Goal: Task Accomplishment & Management: Use online tool/utility

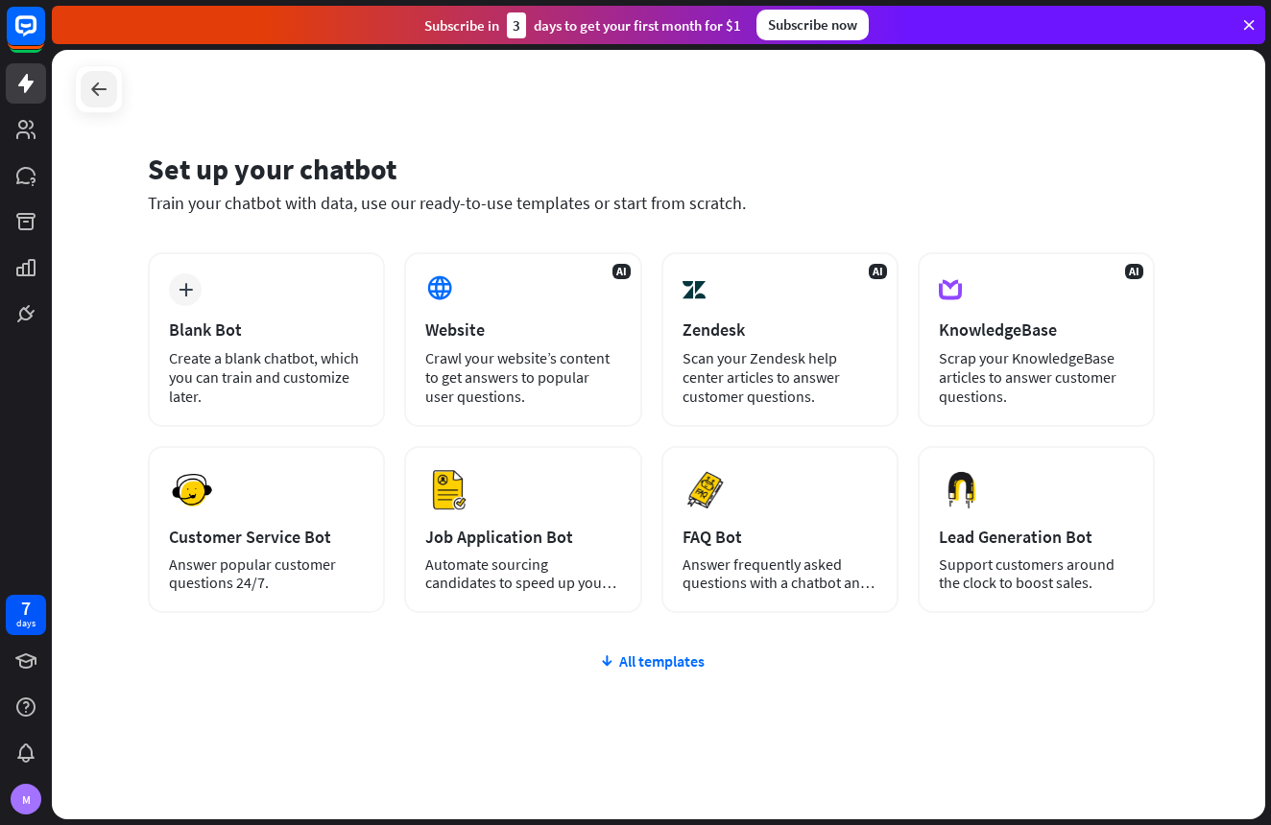
click at [94, 99] on icon at bounding box center [98, 89] width 23 height 23
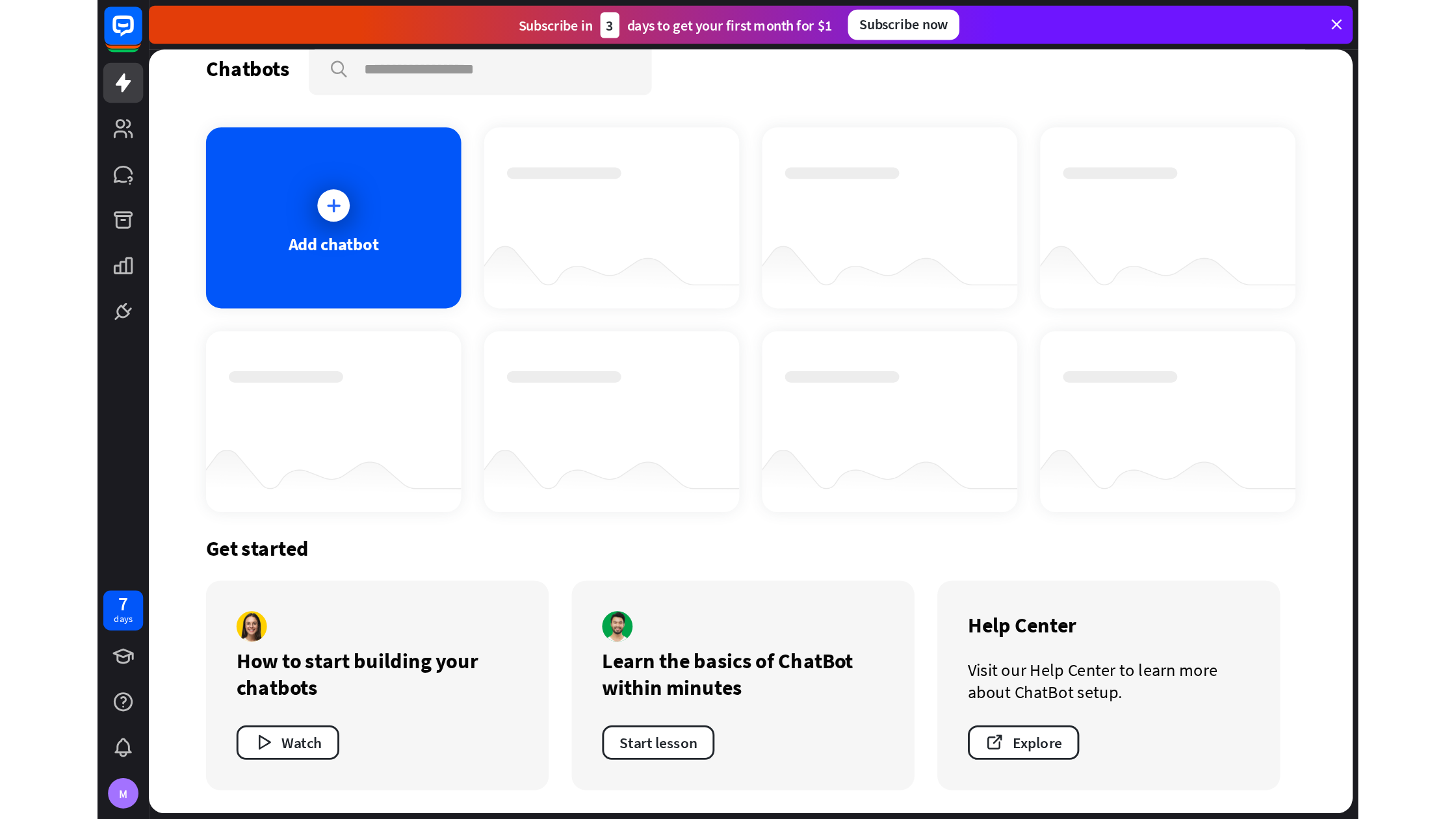
scroll to position [21, 0]
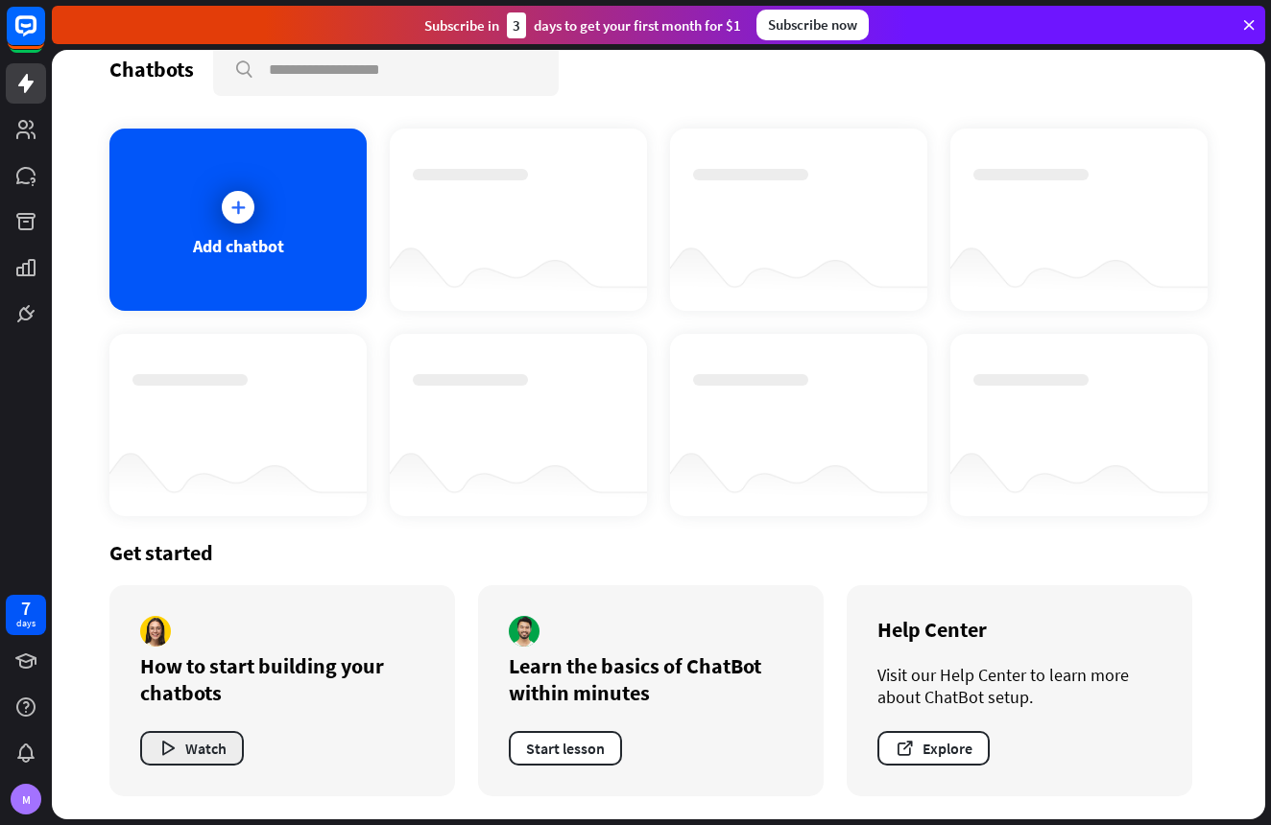
click at [199, 754] on button "Watch" at bounding box center [192, 748] width 104 height 35
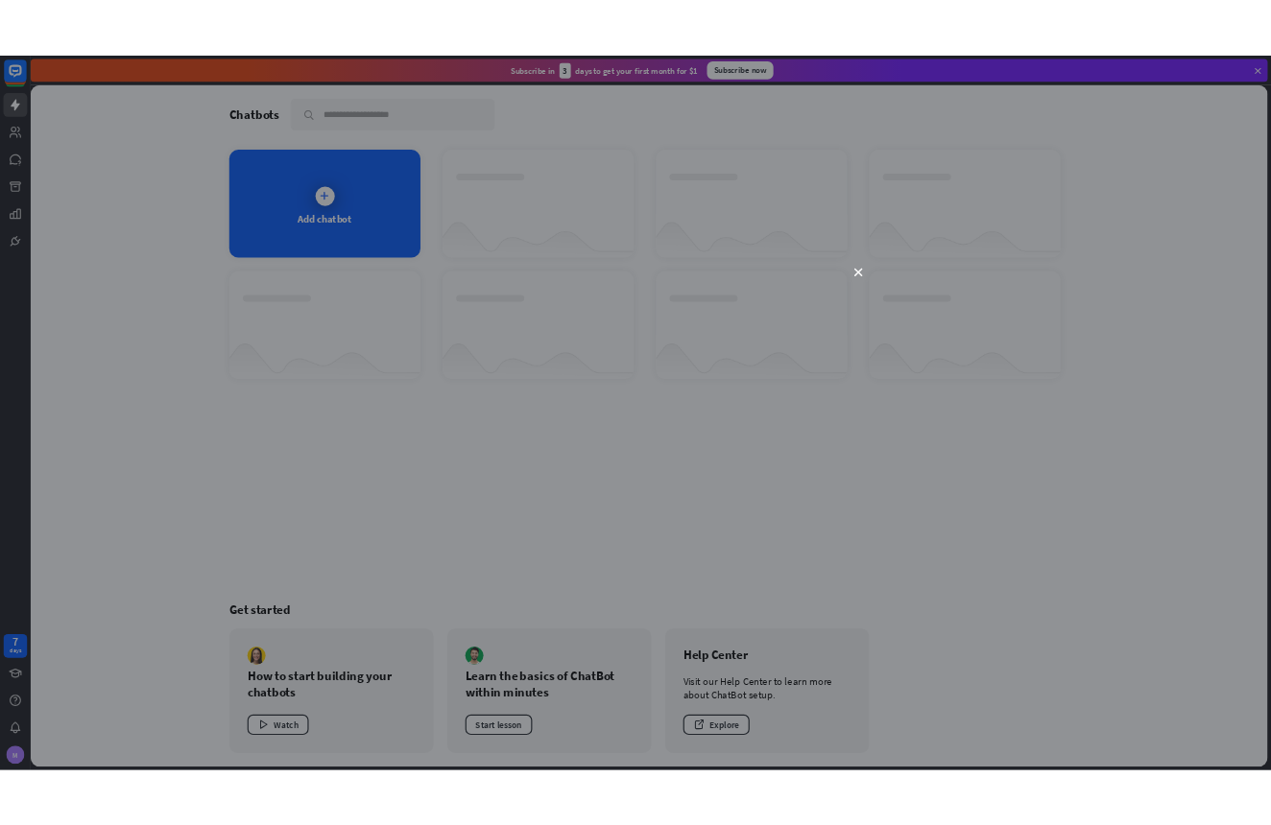
scroll to position [0, 0]
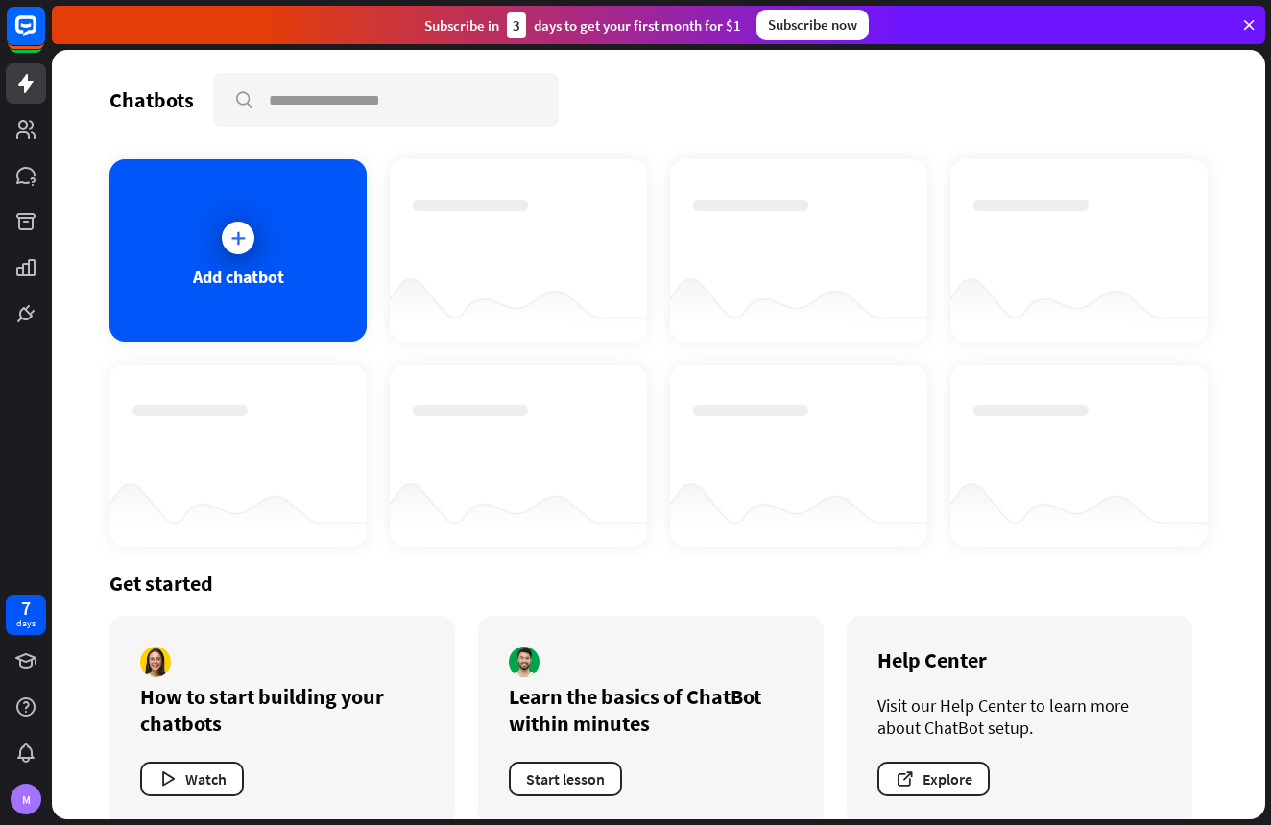
click at [1019, 181] on div "close" at bounding box center [635, 412] width 1271 height 825
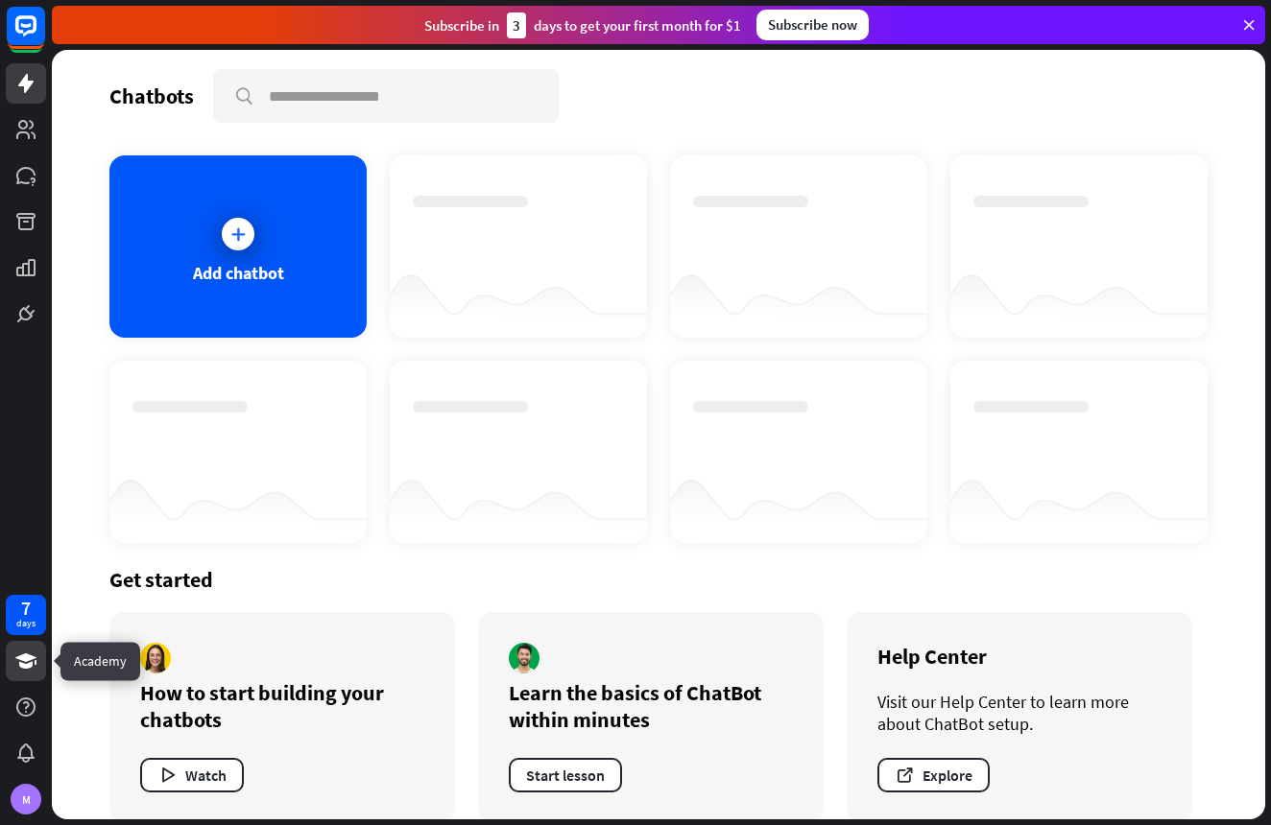
click at [17, 662] on icon at bounding box center [25, 661] width 23 height 23
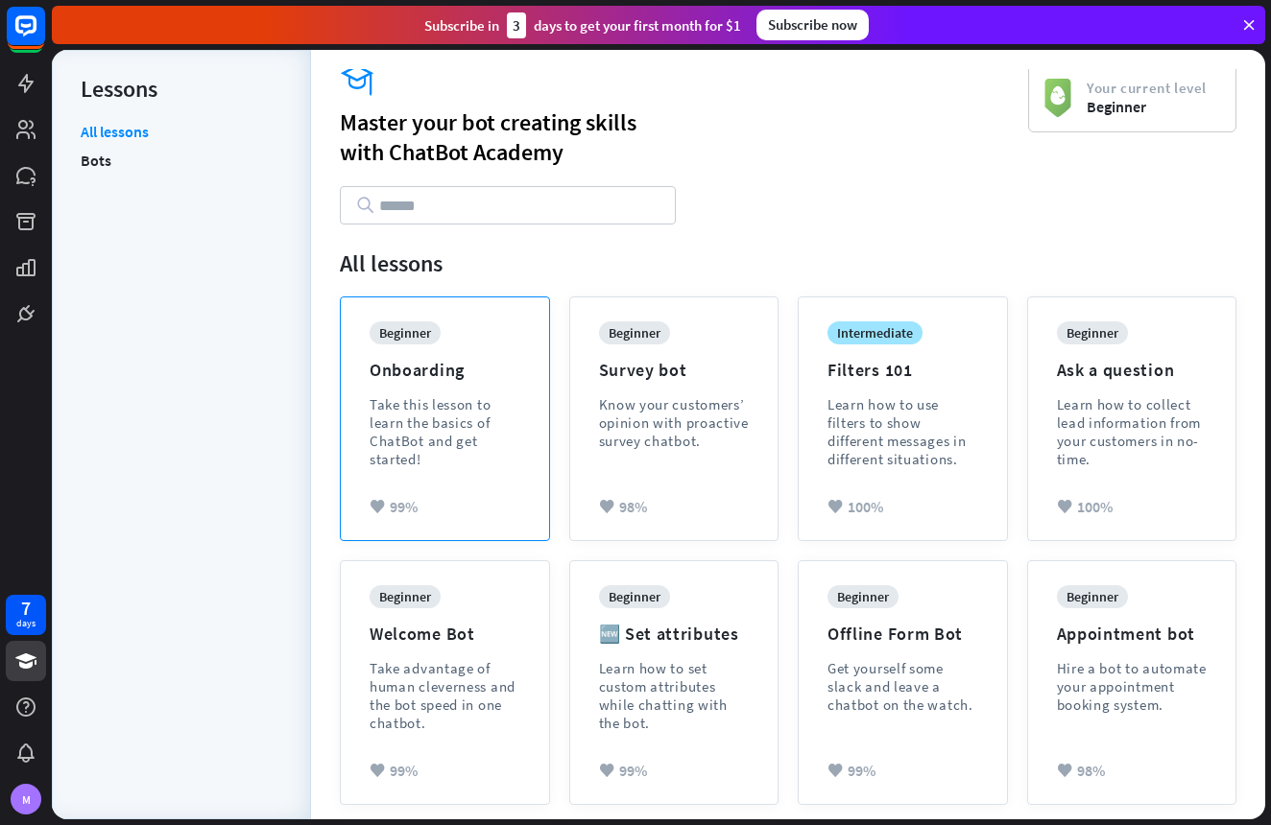
scroll to position [9, 0]
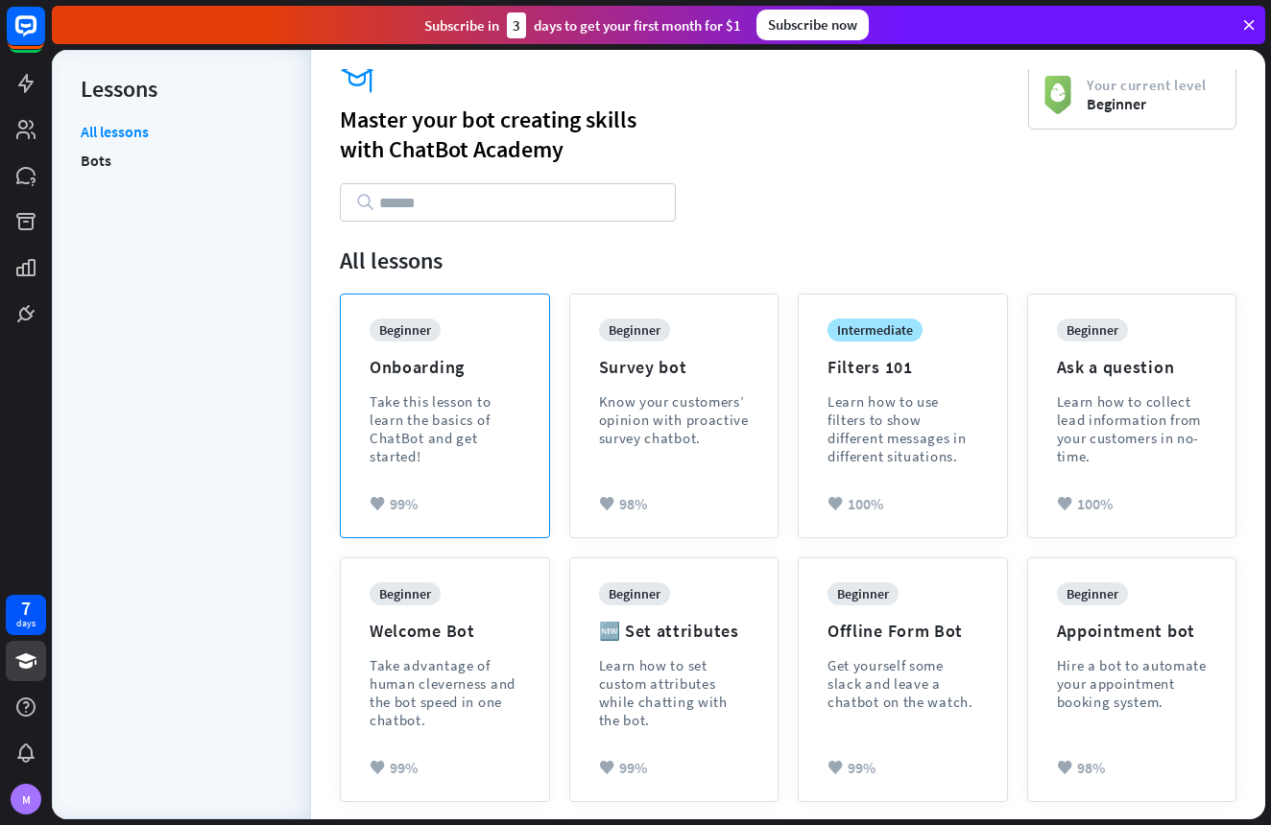
click at [453, 458] on div "Take this lesson to learn the basics of ChatBot and get started!" at bounding box center [445, 429] width 151 height 73
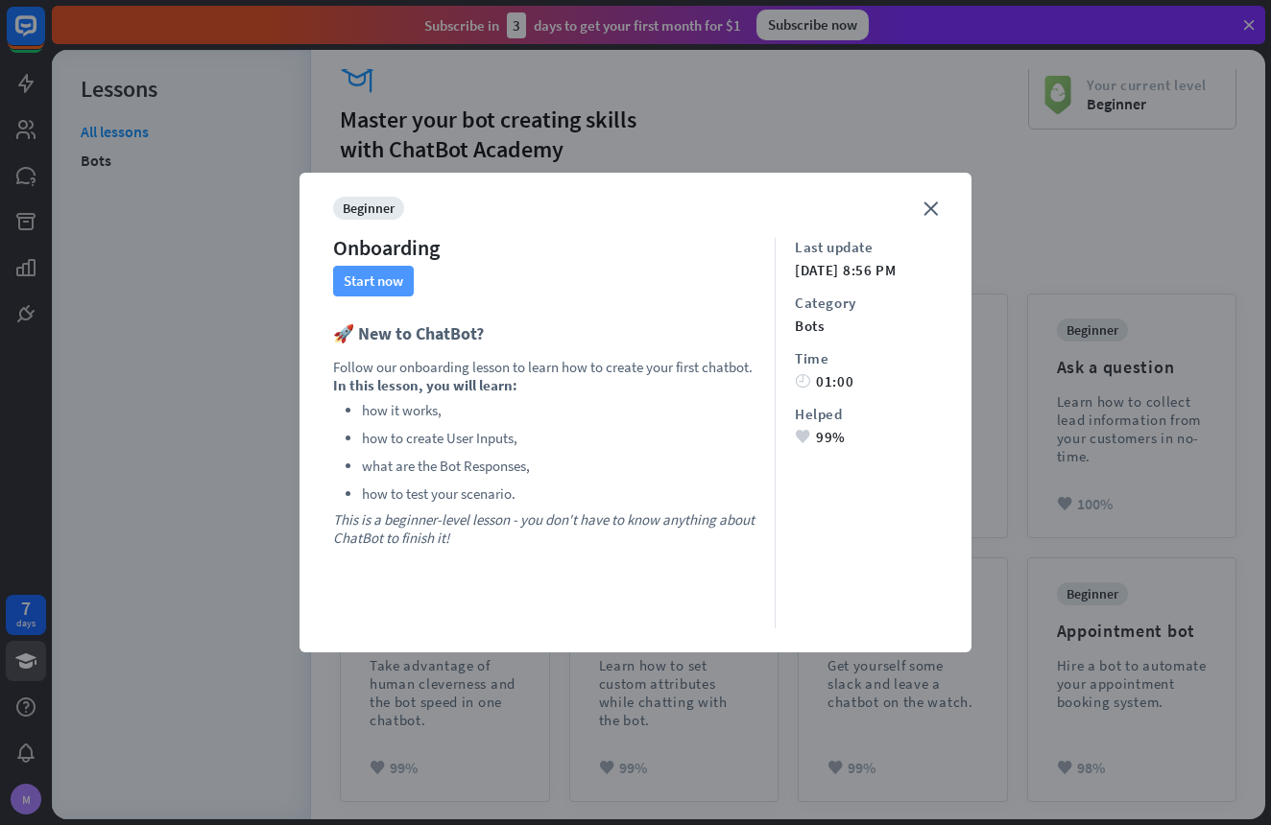
click at [378, 290] on button "Start now" at bounding box center [373, 281] width 81 height 31
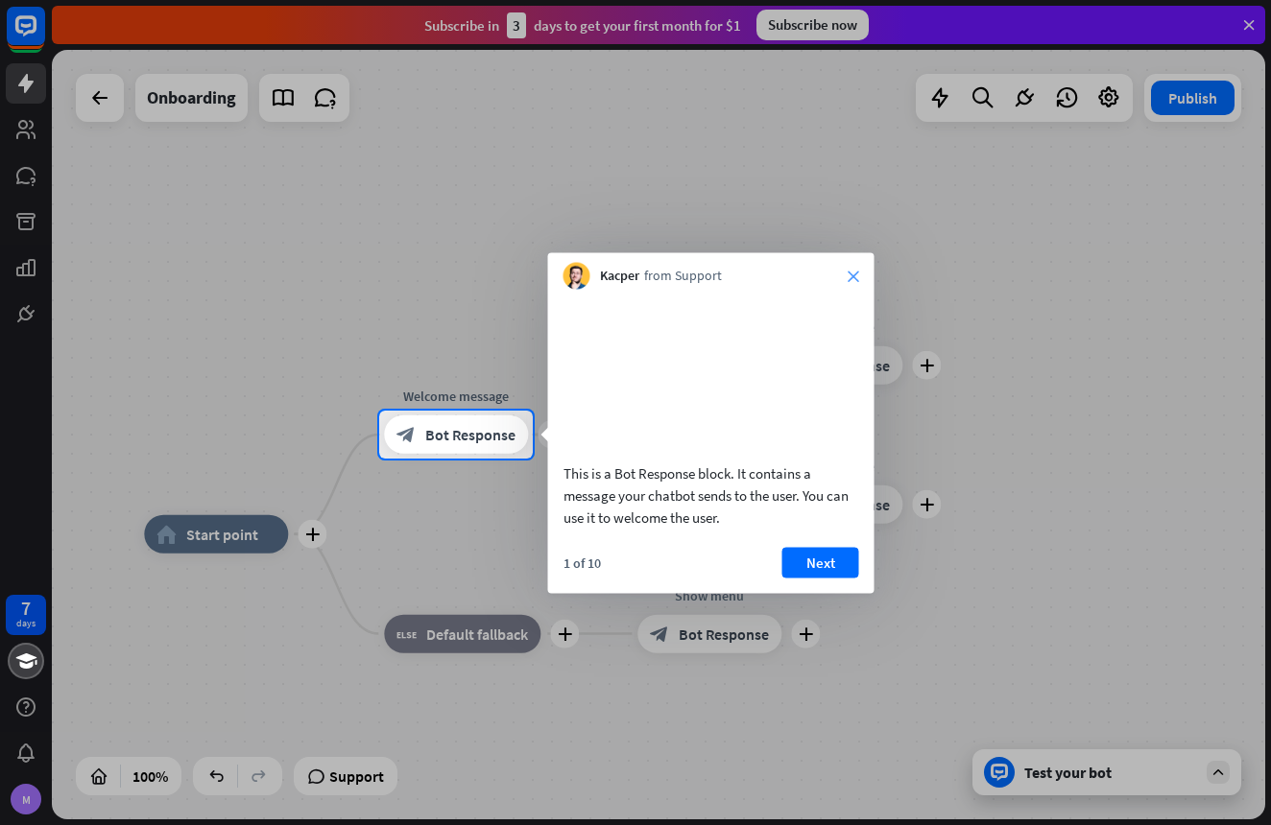
click at [849, 272] on icon "close" at bounding box center [853, 277] width 12 height 12
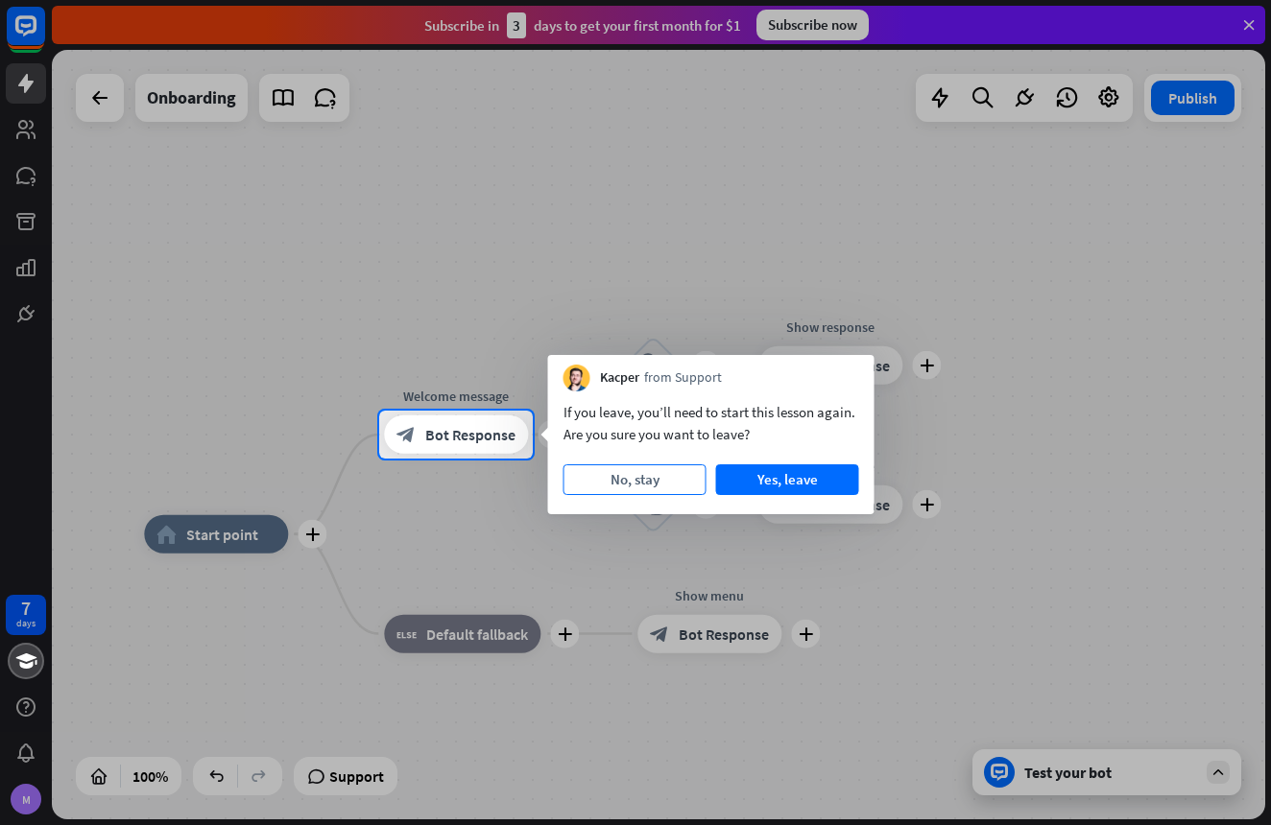
click at [646, 483] on button "No, stay" at bounding box center [634, 480] width 143 height 31
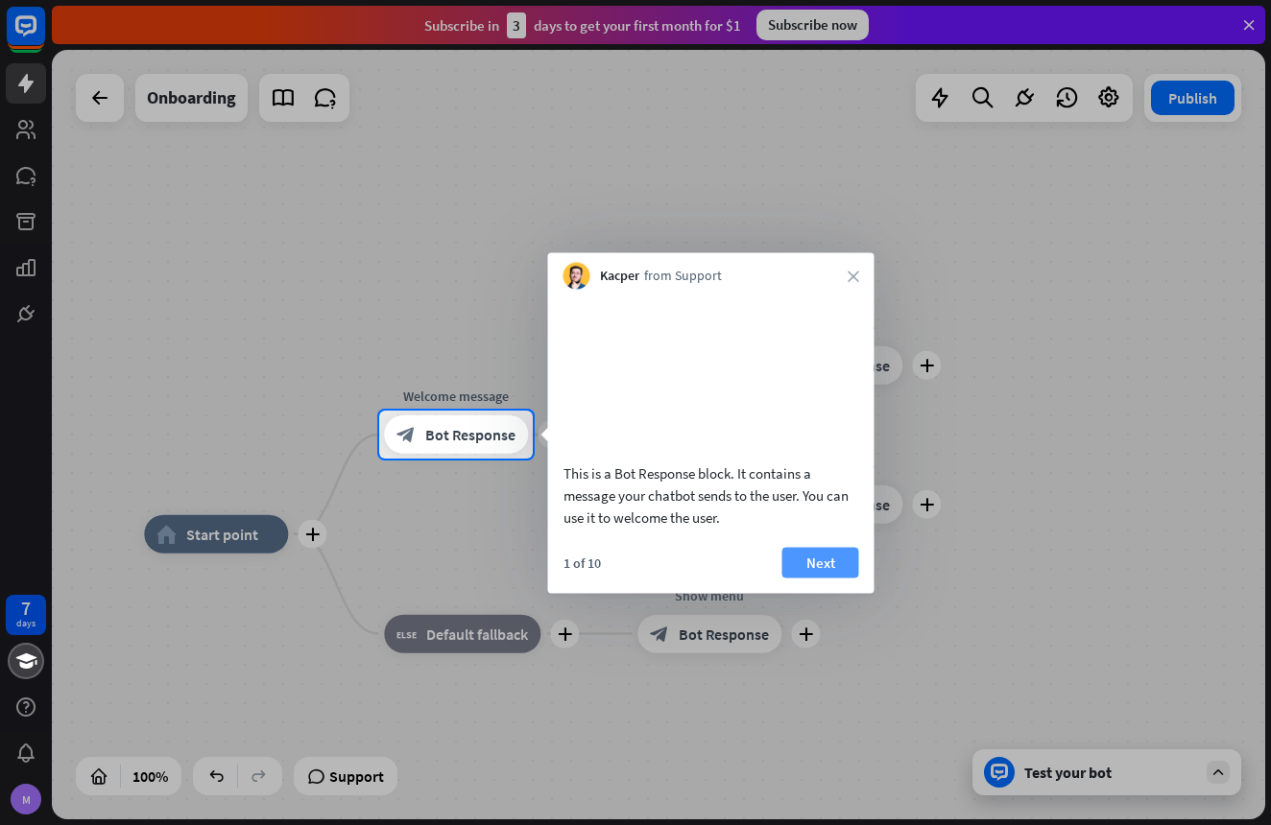
click at [807, 578] on button "Next" at bounding box center [820, 562] width 77 height 31
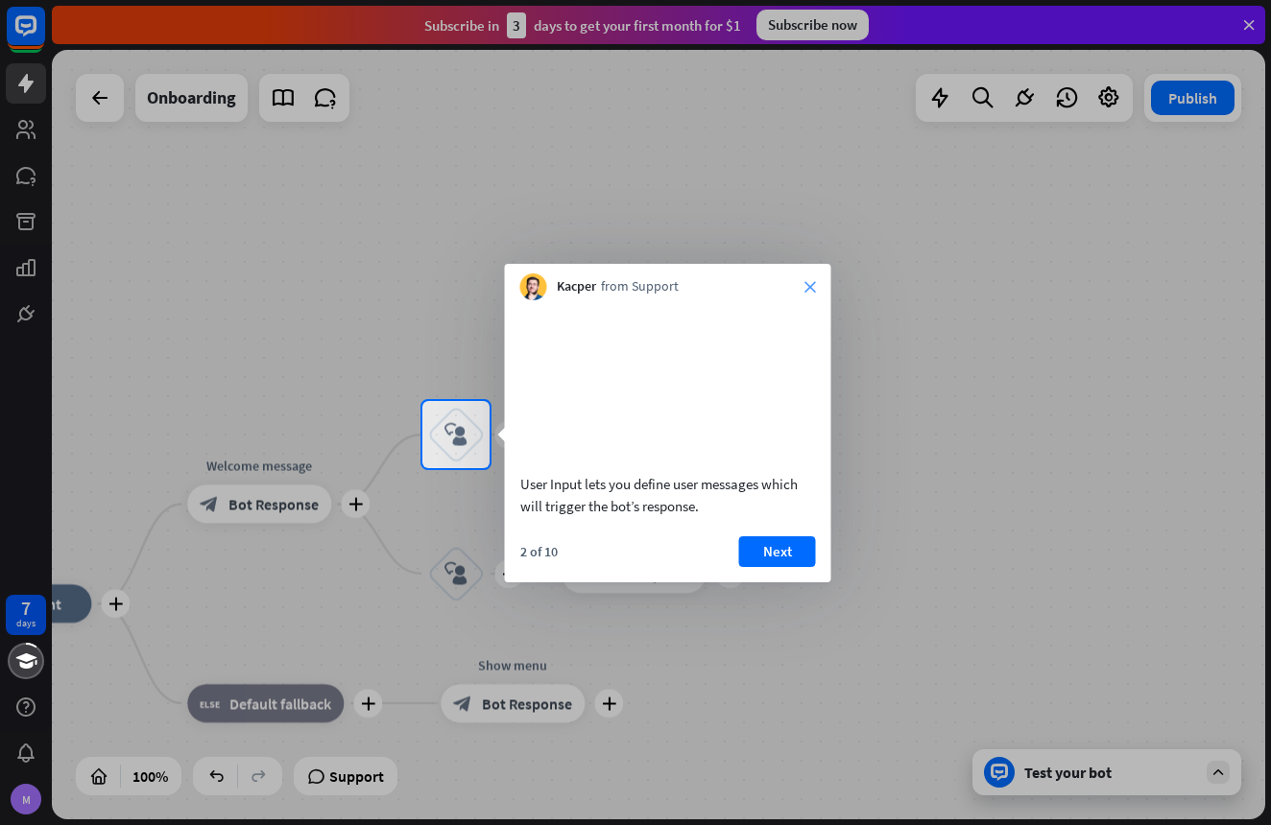
click at [813, 288] on icon "close" at bounding box center [810, 287] width 12 height 12
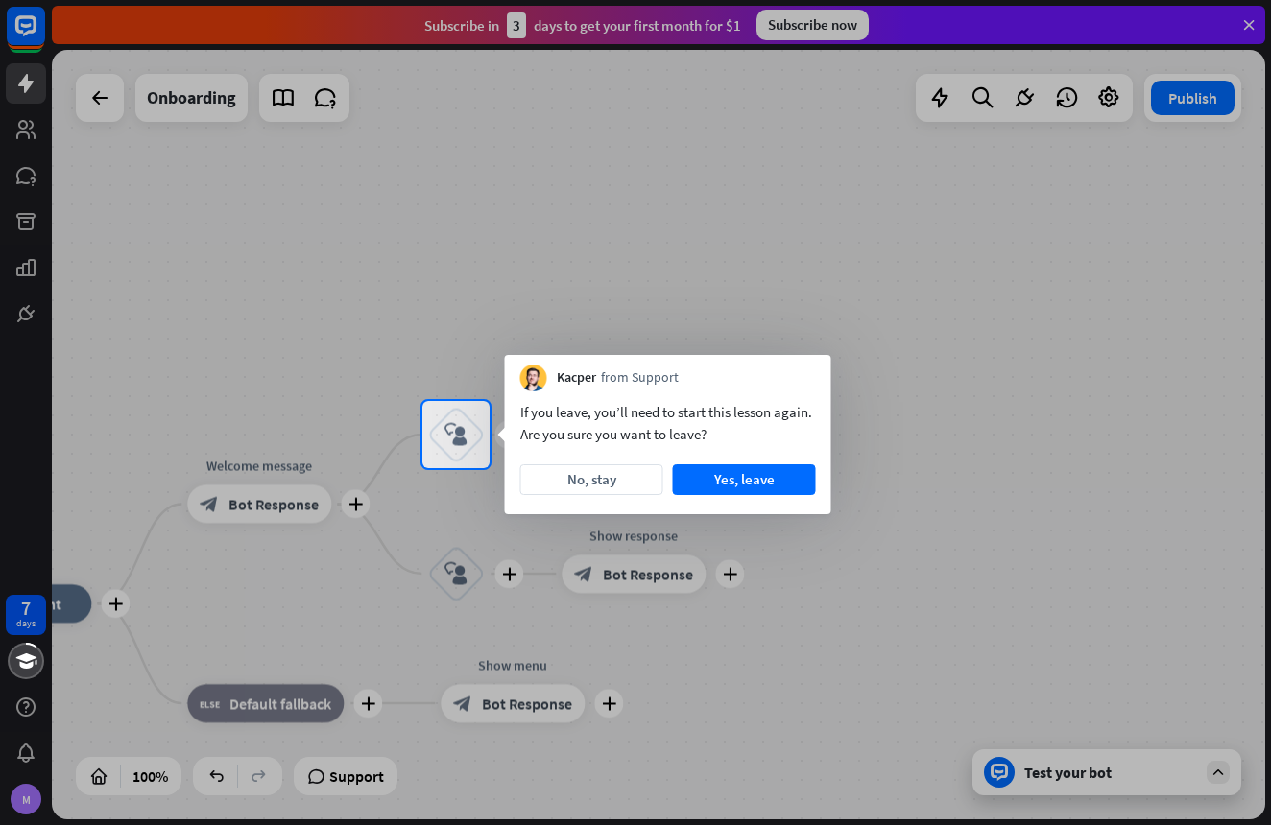
click at [632, 485] on button "No, stay" at bounding box center [591, 480] width 143 height 31
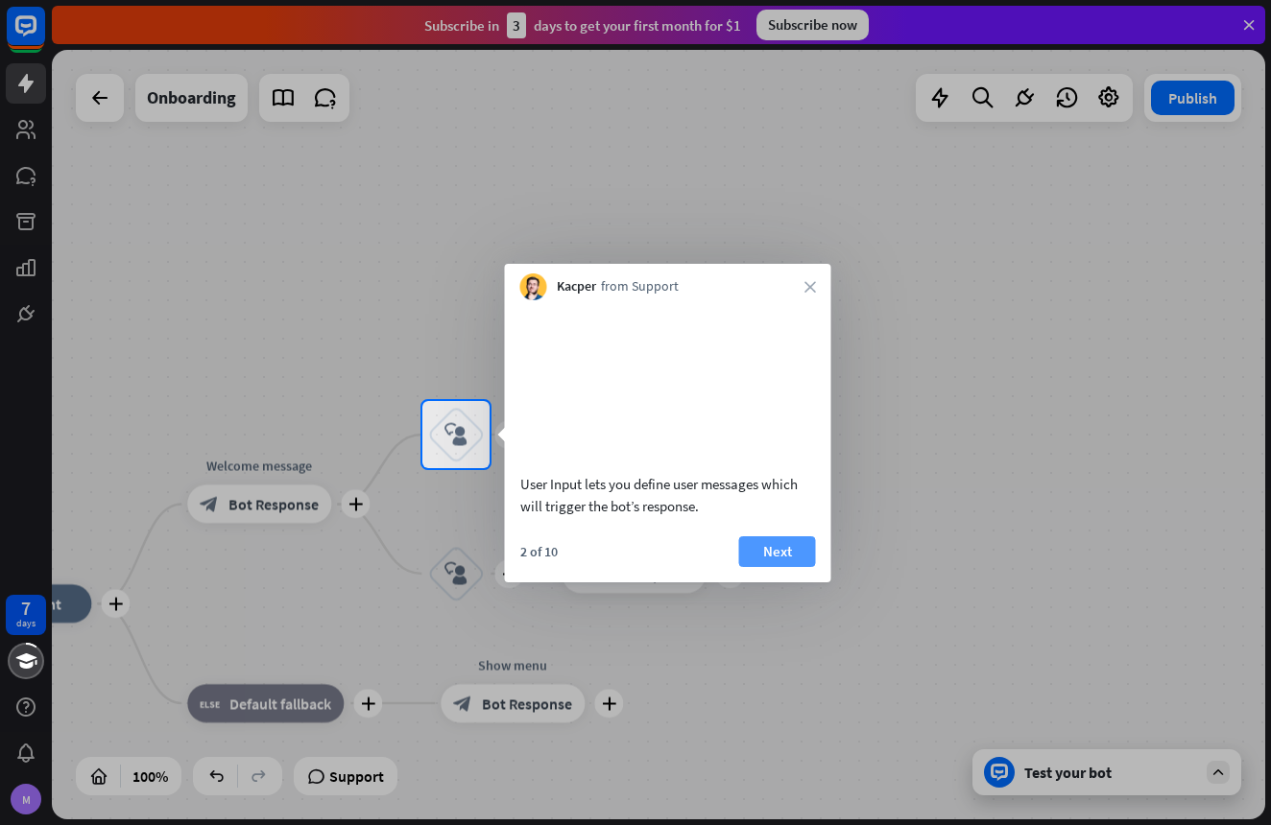
click at [758, 567] on button "Next" at bounding box center [777, 552] width 77 height 31
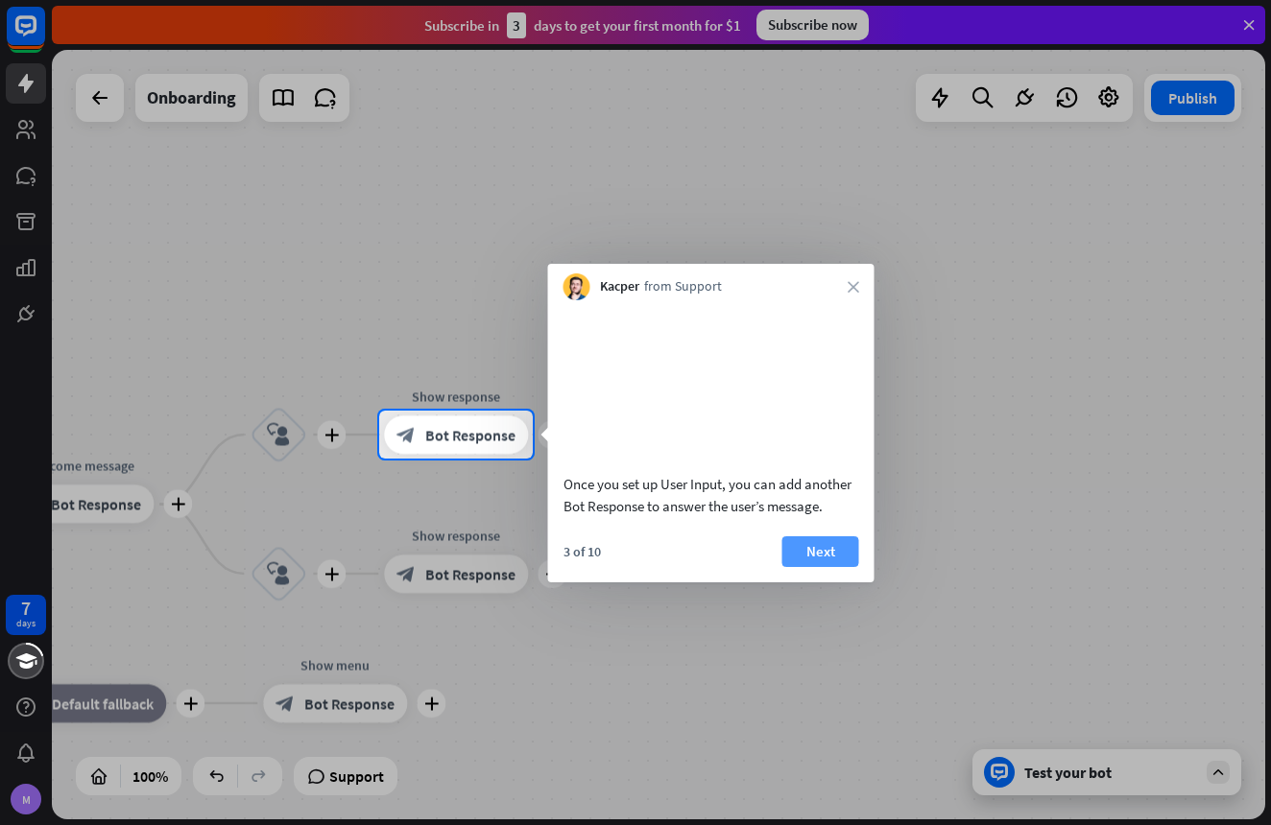
click at [808, 567] on button "Next" at bounding box center [820, 552] width 77 height 31
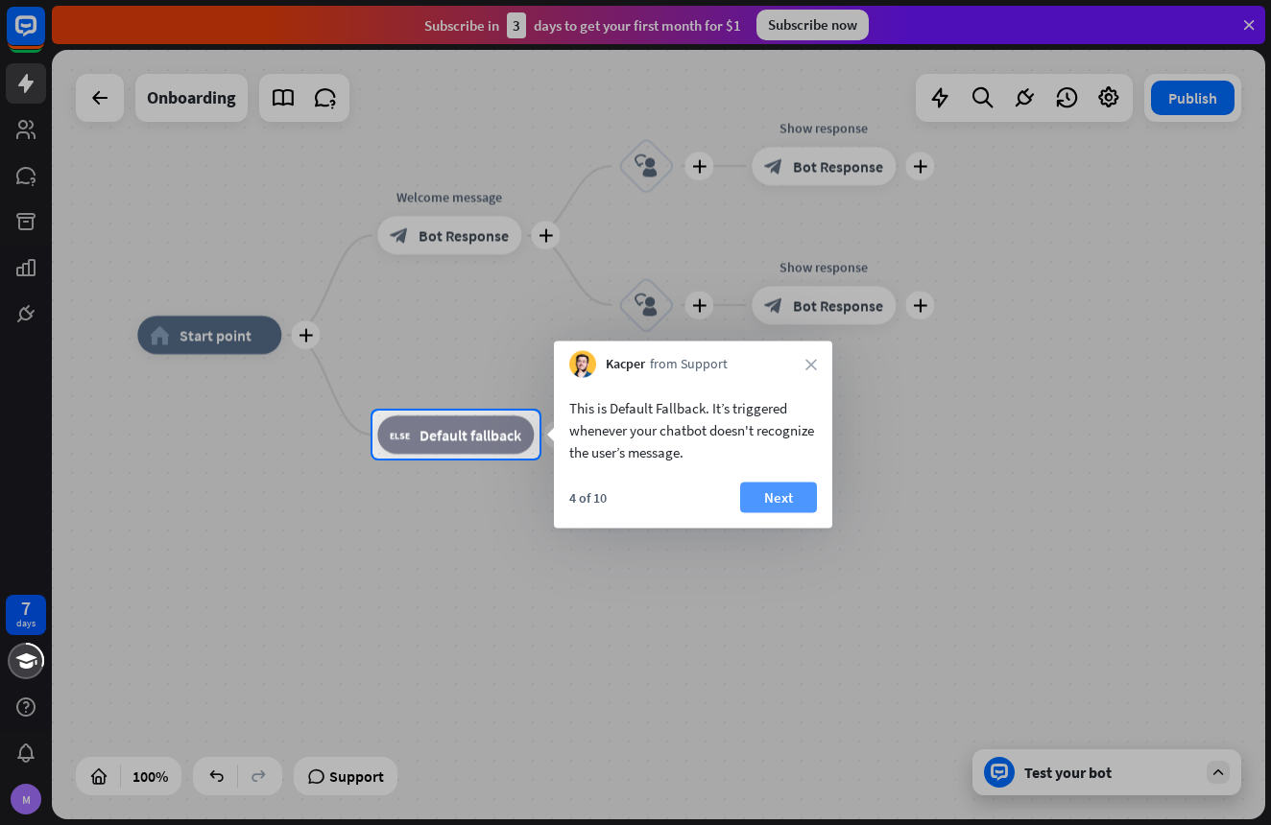
click at [804, 501] on button "Next" at bounding box center [778, 498] width 77 height 31
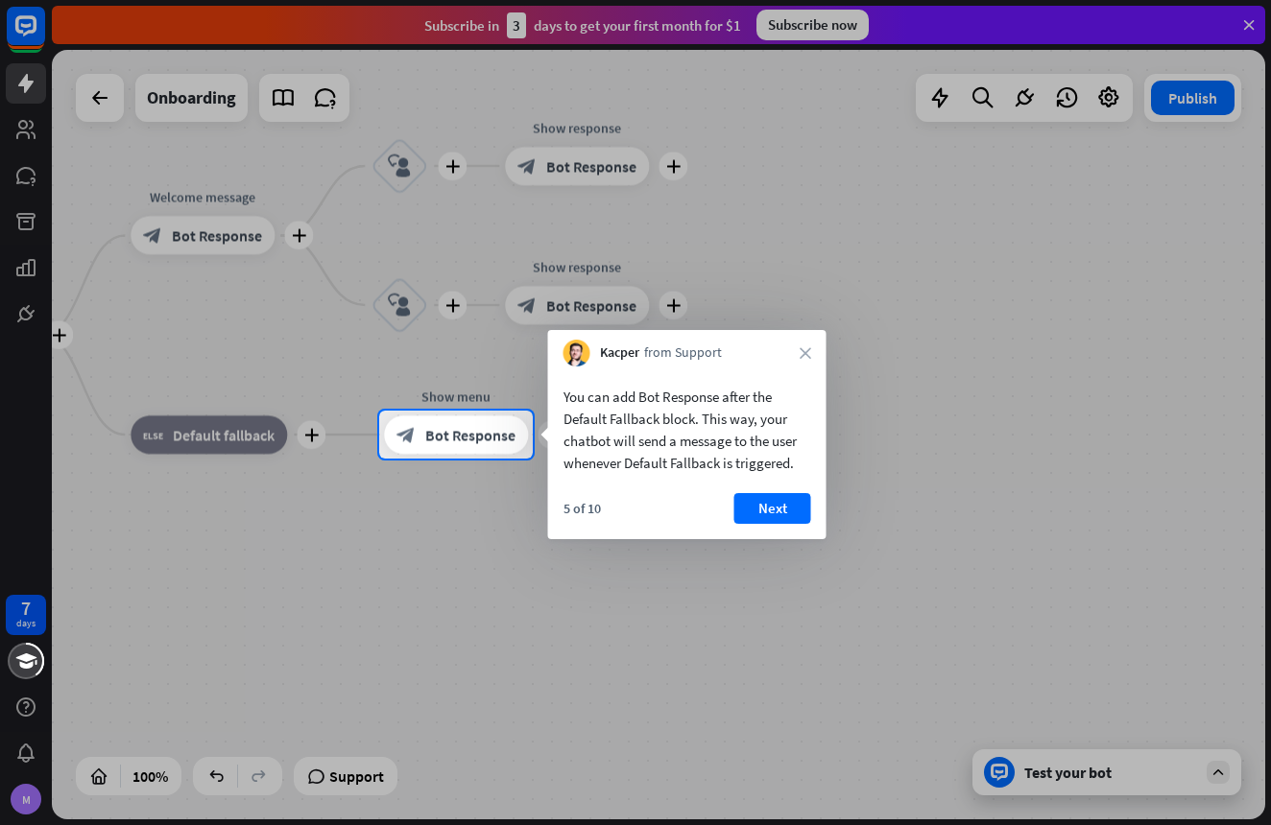
click at [804, 501] on button "Next" at bounding box center [772, 508] width 77 height 31
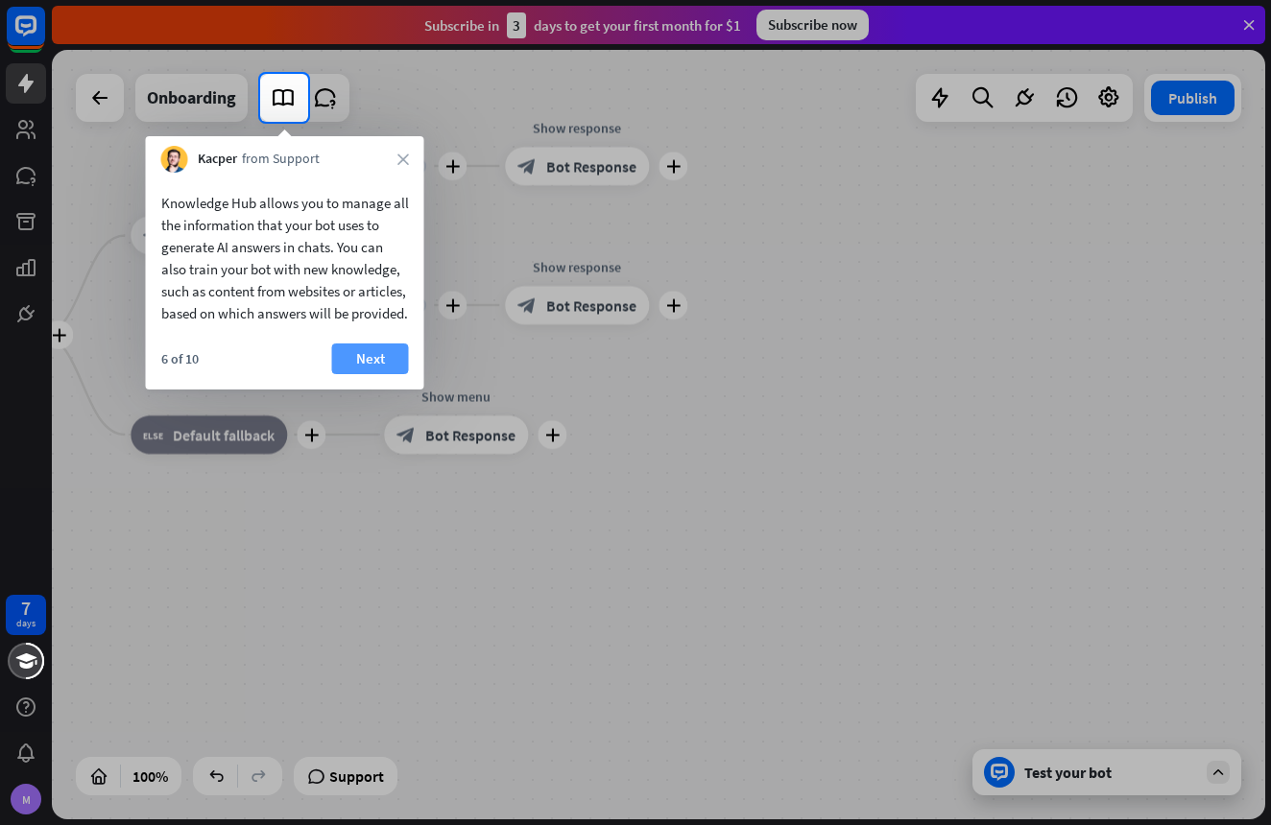
click at [364, 374] on button "Next" at bounding box center [370, 359] width 77 height 31
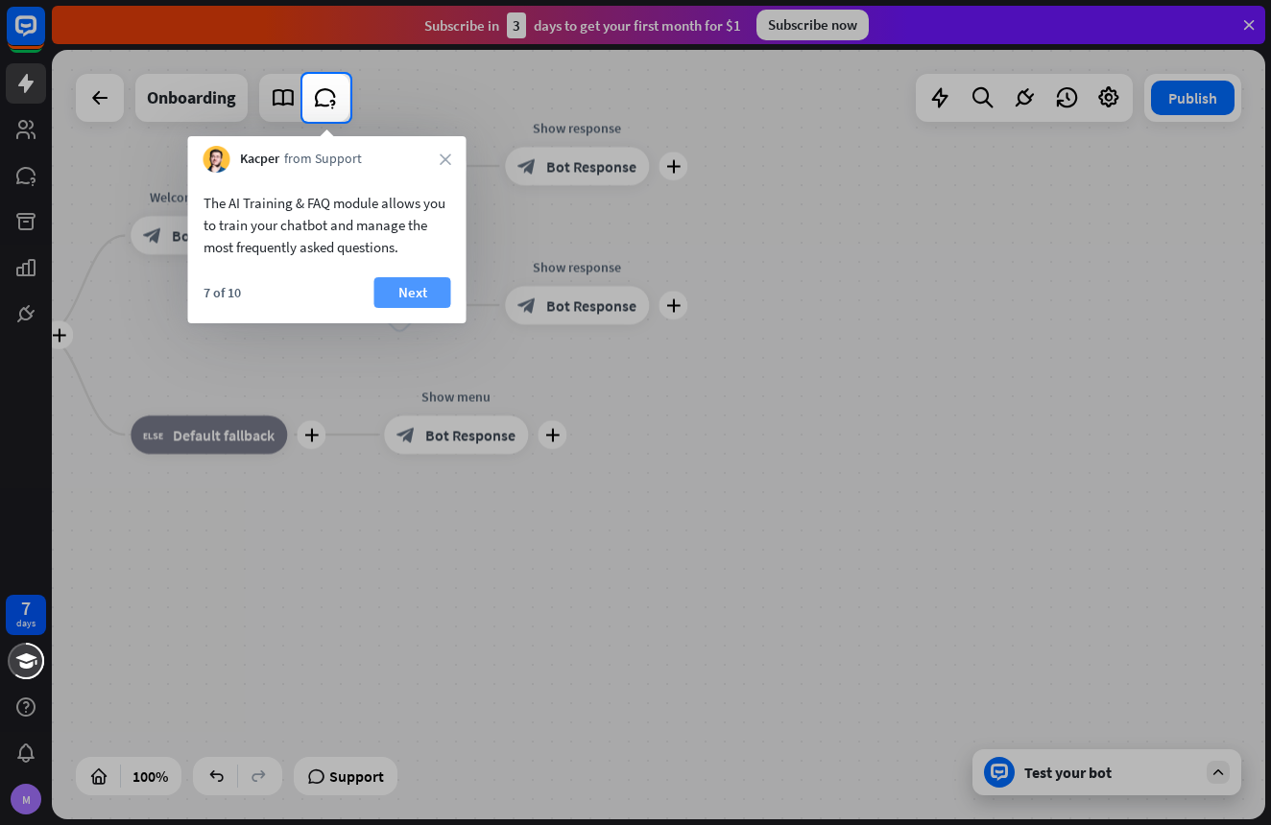
click at [409, 300] on button "Next" at bounding box center [412, 292] width 77 height 31
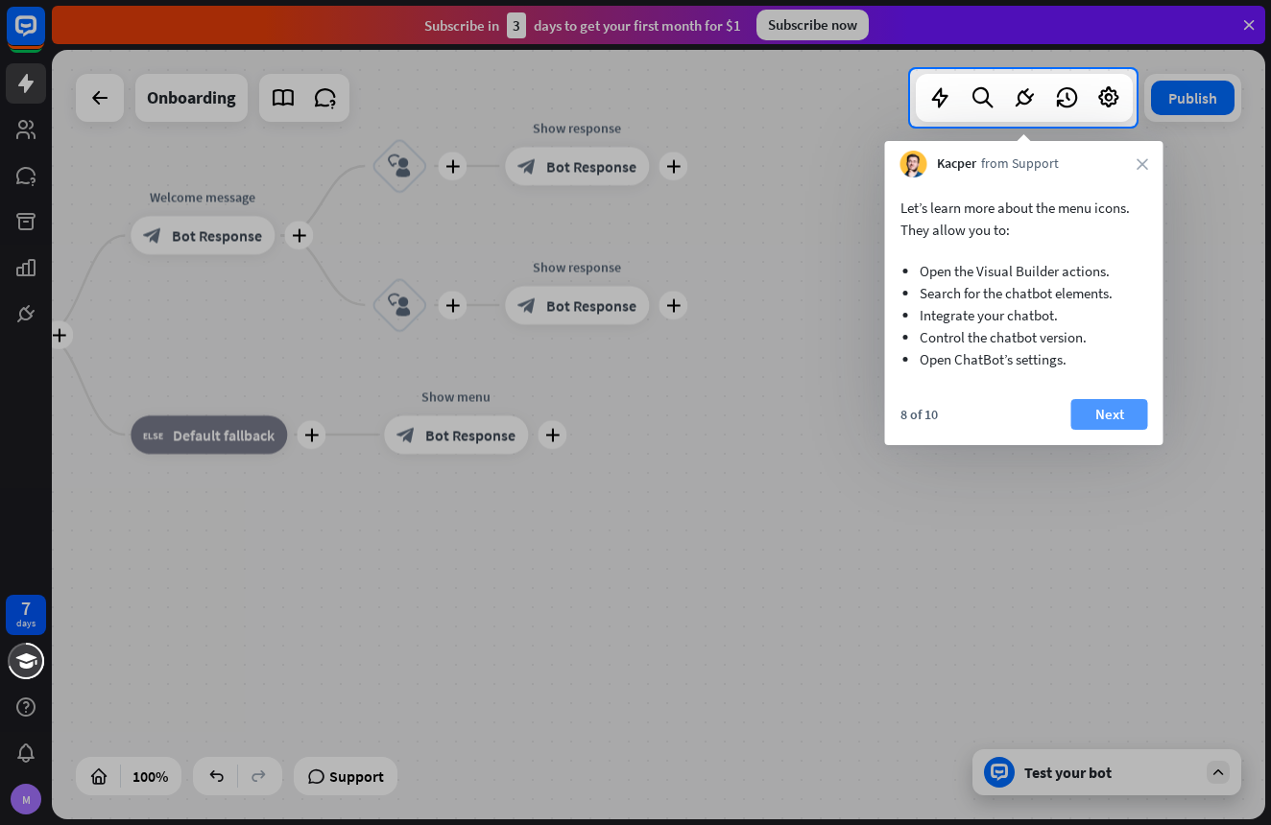
click at [1100, 418] on button "Next" at bounding box center [1109, 414] width 77 height 31
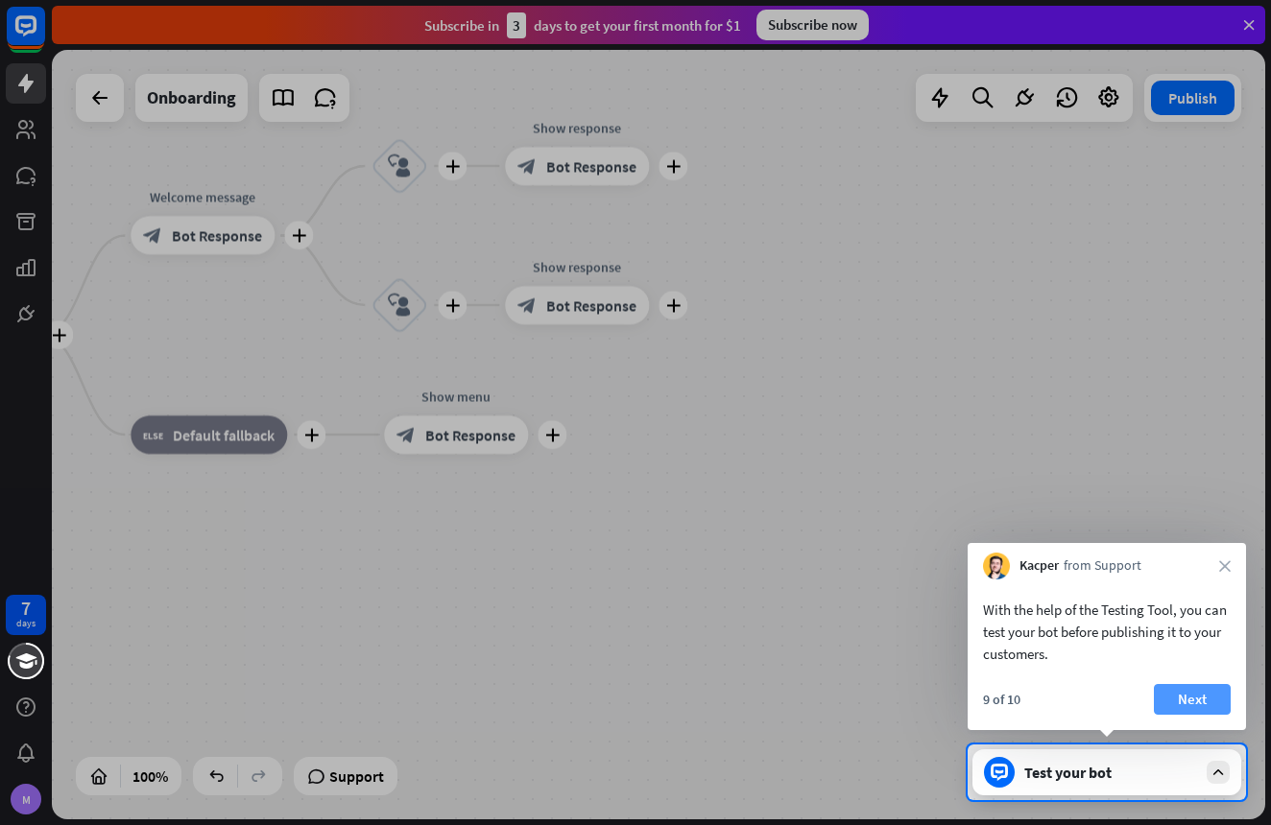
click at [1162, 707] on button "Next" at bounding box center [1192, 699] width 77 height 31
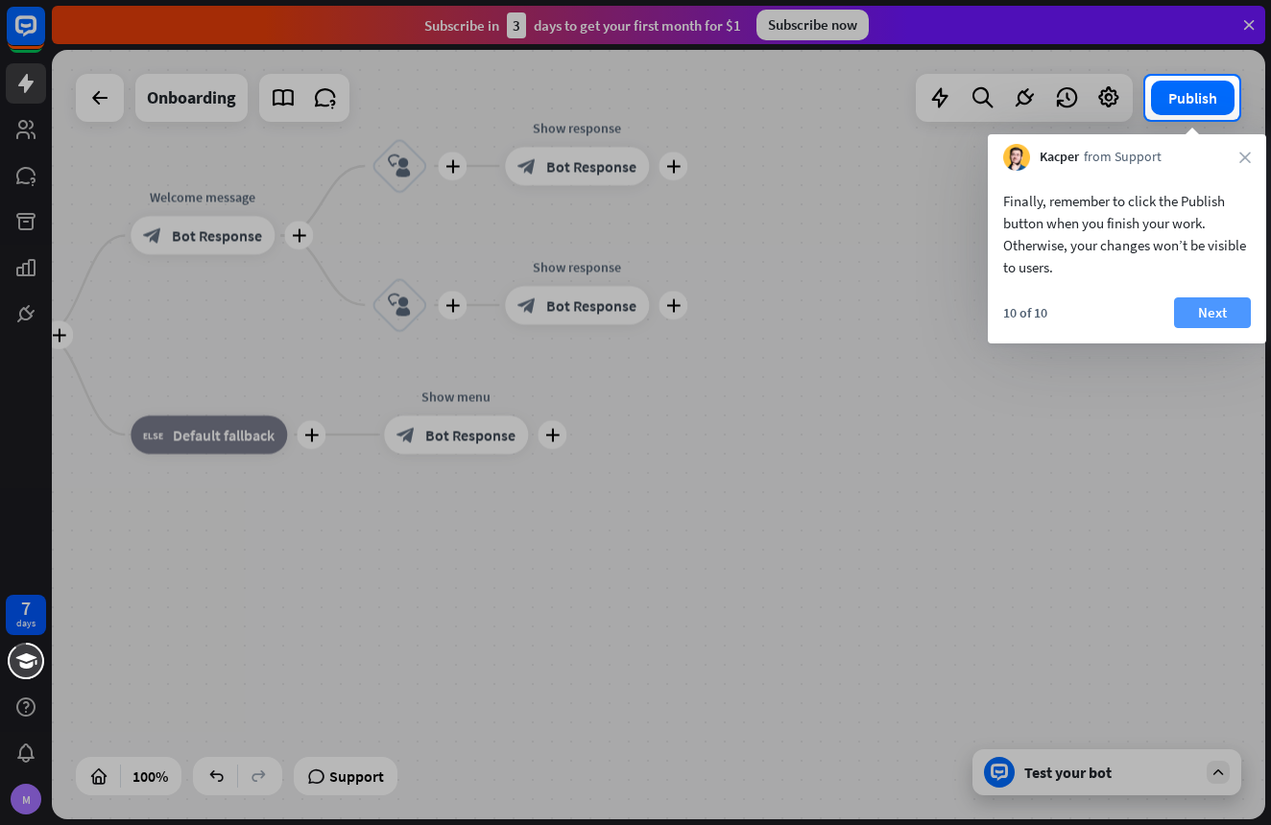
click at [1198, 315] on button "Next" at bounding box center [1212, 313] width 77 height 31
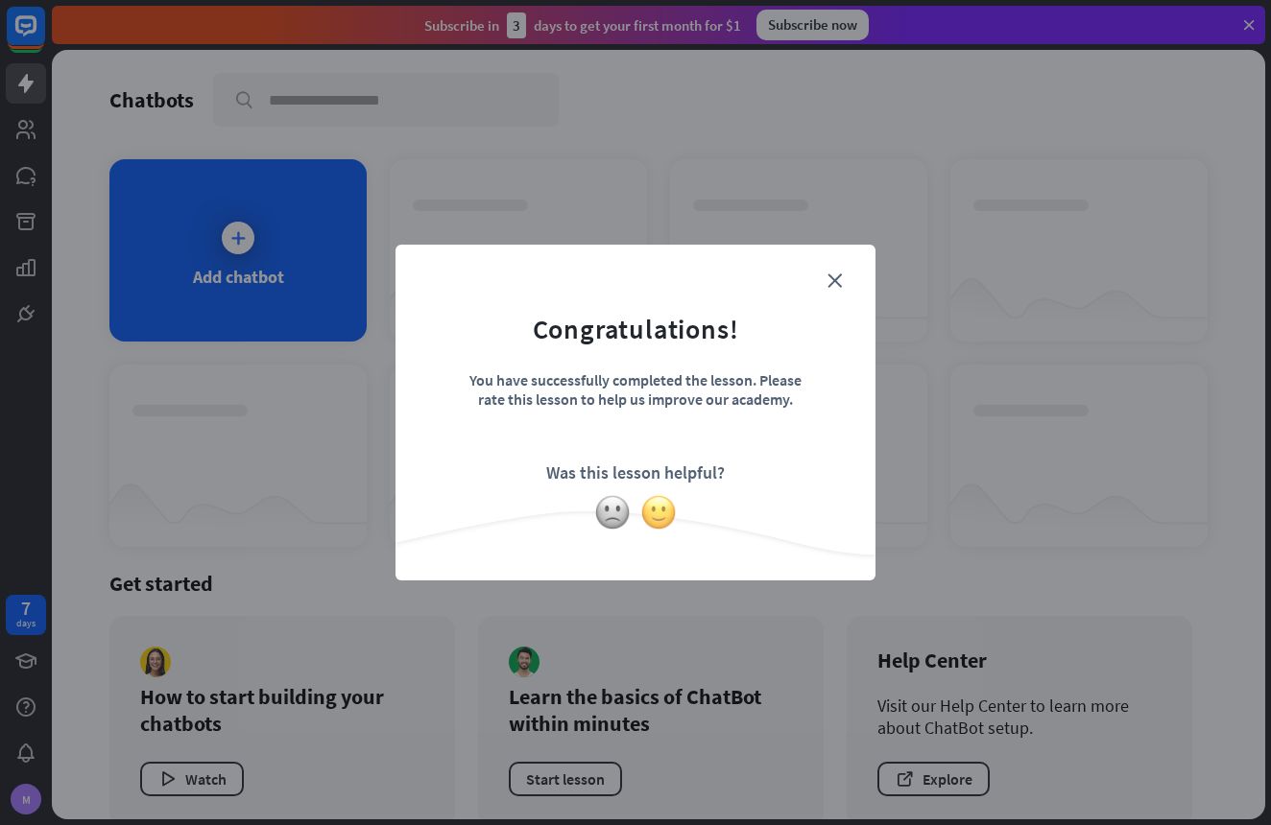
click at [656, 516] on img at bounding box center [658, 512] width 36 height 36
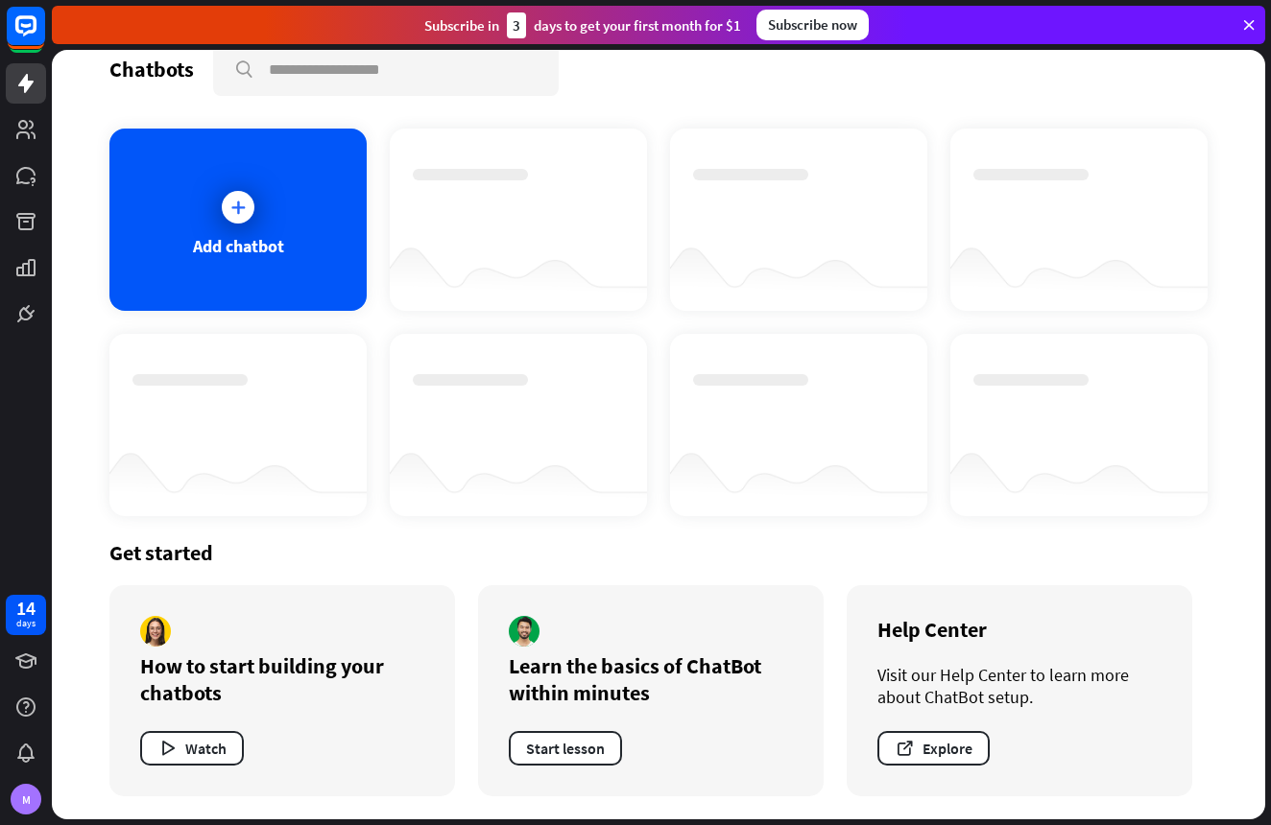
scroll to position [31, 0]
click at [250, 215] on div at bounding box center [238, 207] width 33 height 33
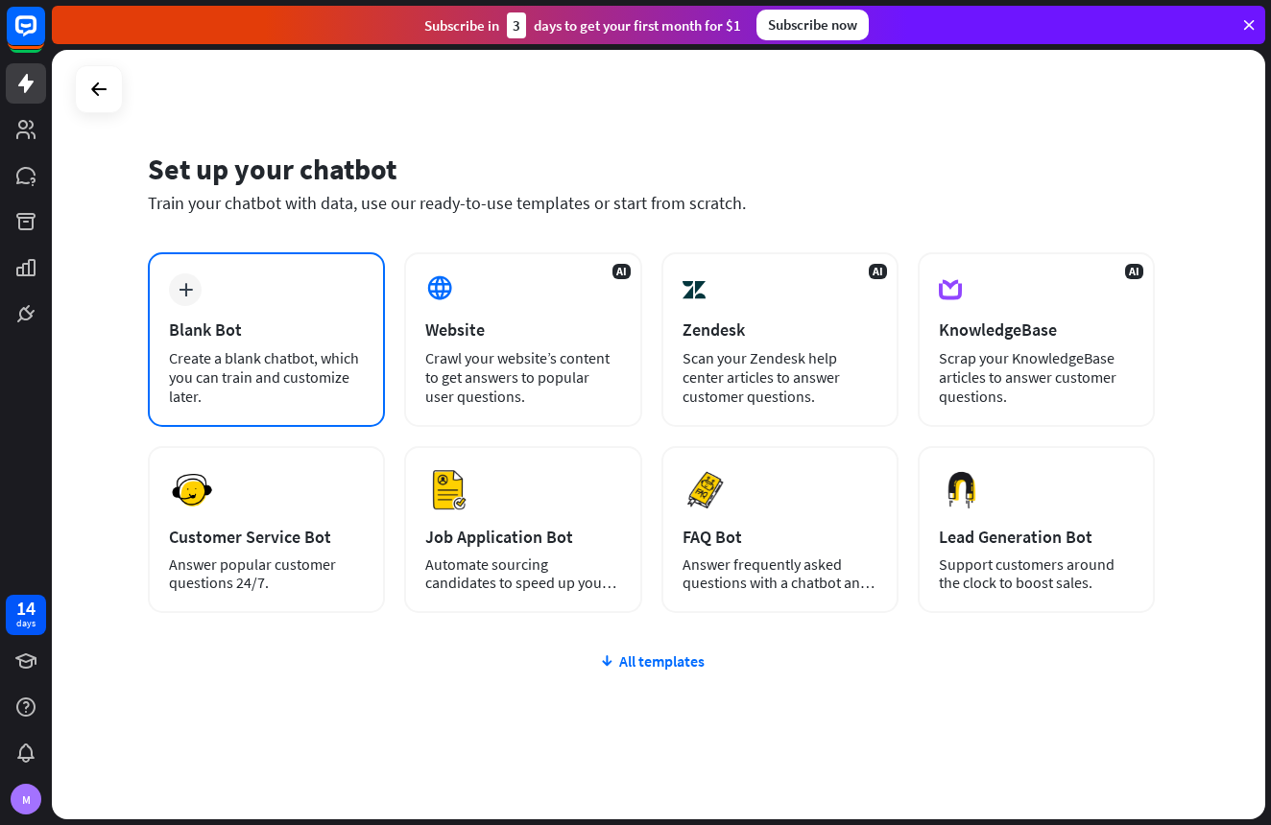
click at [207, 328] on div "Blank Bot" at bounding box center [266, 330] width 195 height 22
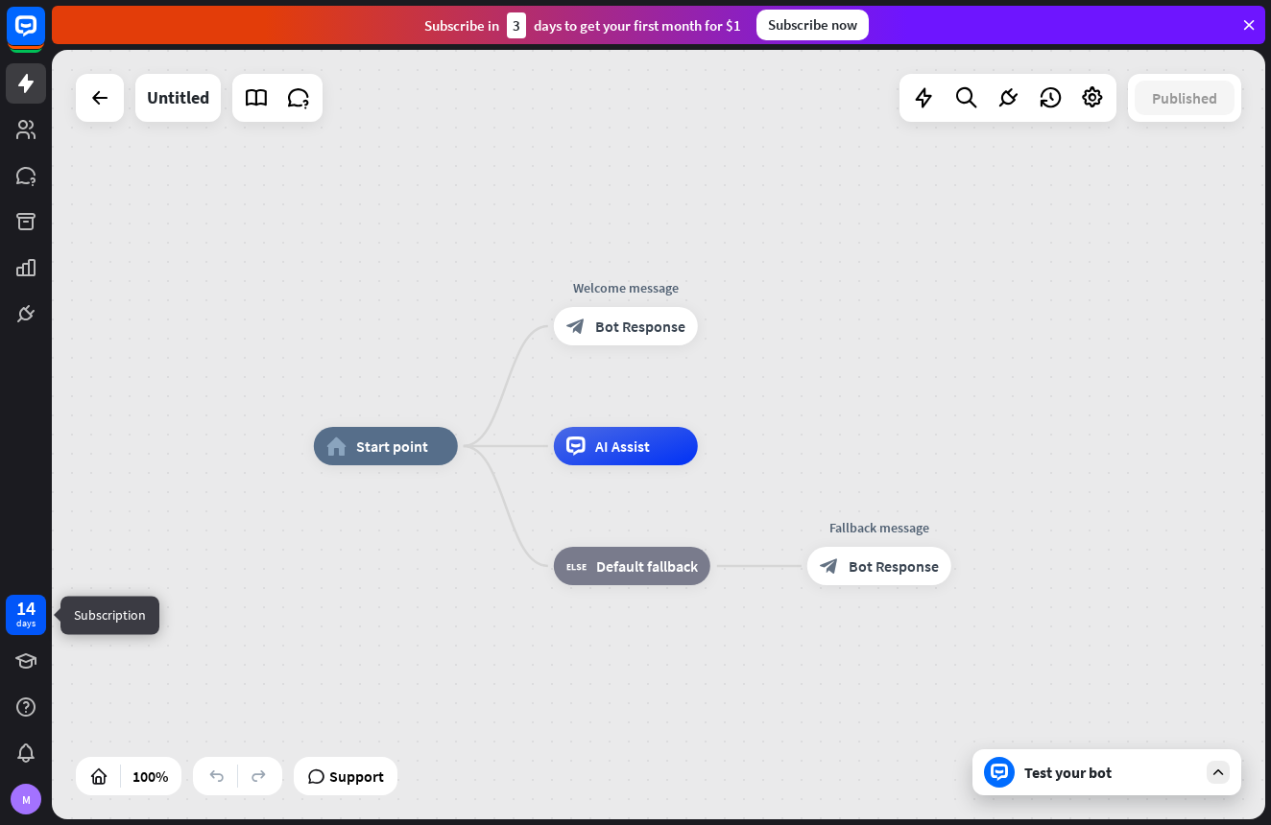
click at [21, 617] on div "days" at bounding box center [25, 623] width 19 height 13
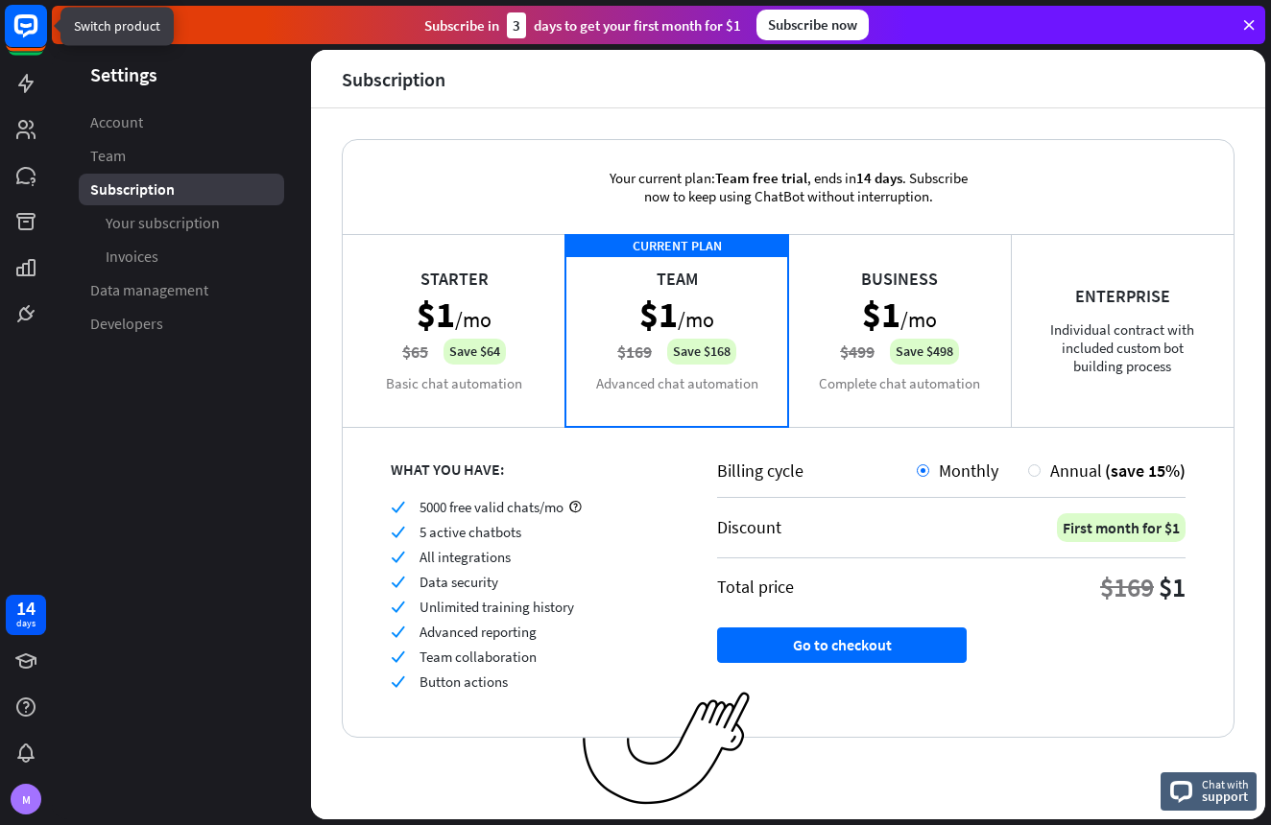
click at [35, 20] on icon at bounding box center [25, 25] width 23 height 23
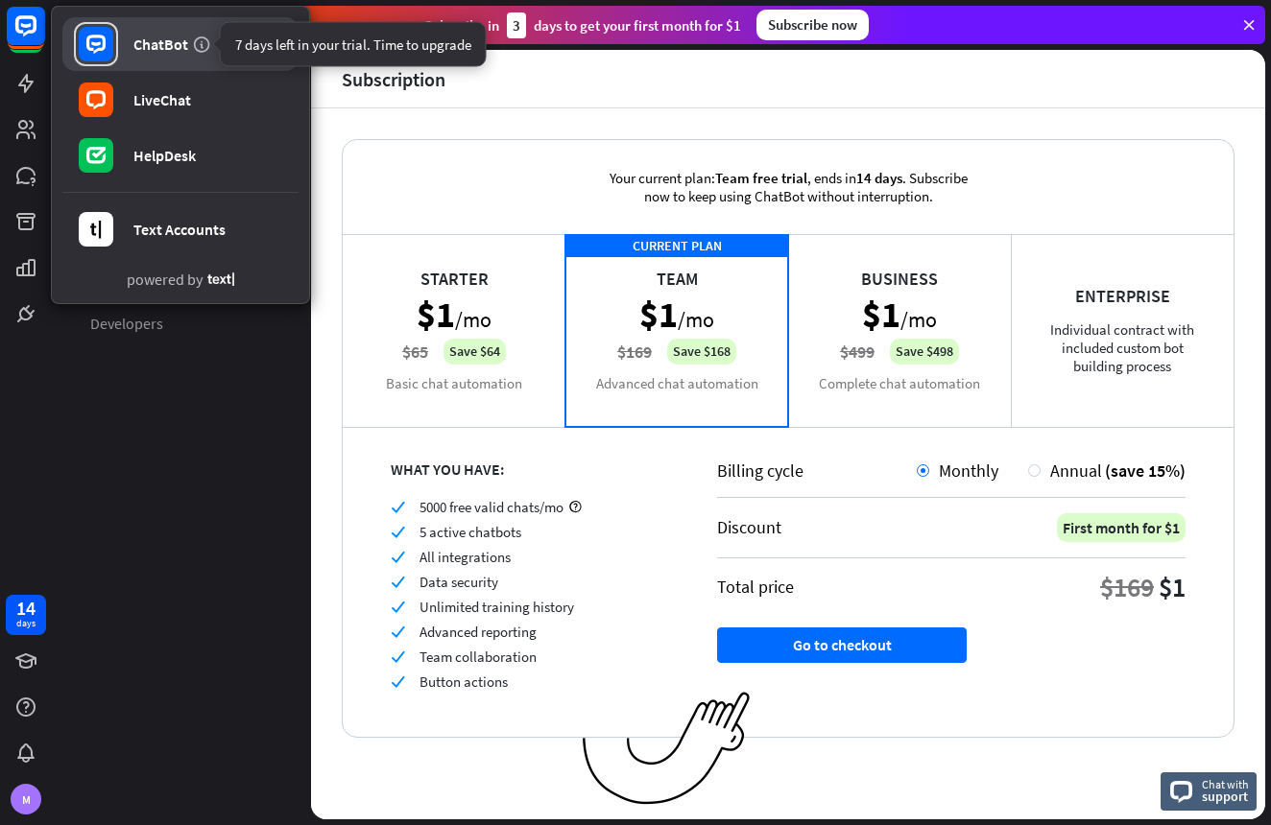
click at [205, 41] on icon at bounding box center [201, 44] width 19 height 19
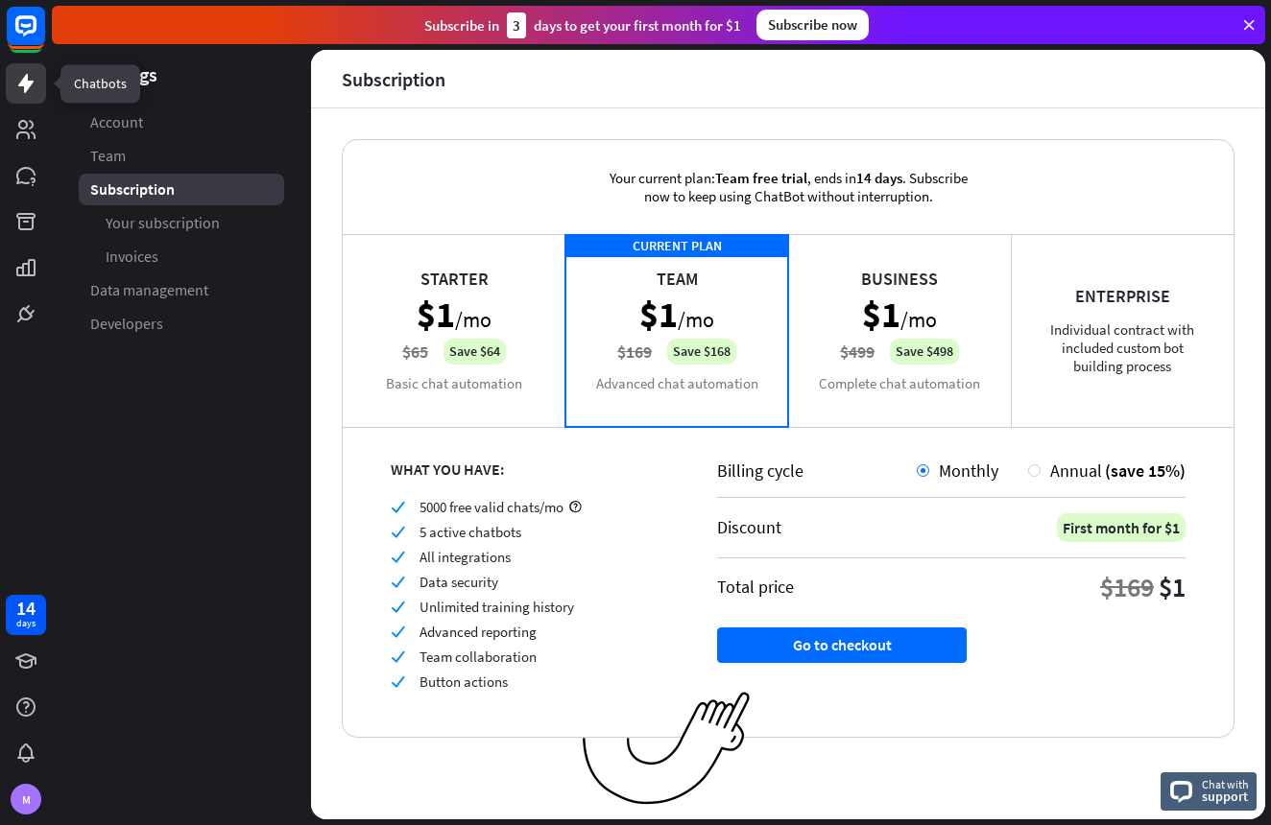
click at [17, 84] on icon at bounding box center [25, 83] width 23 height 23
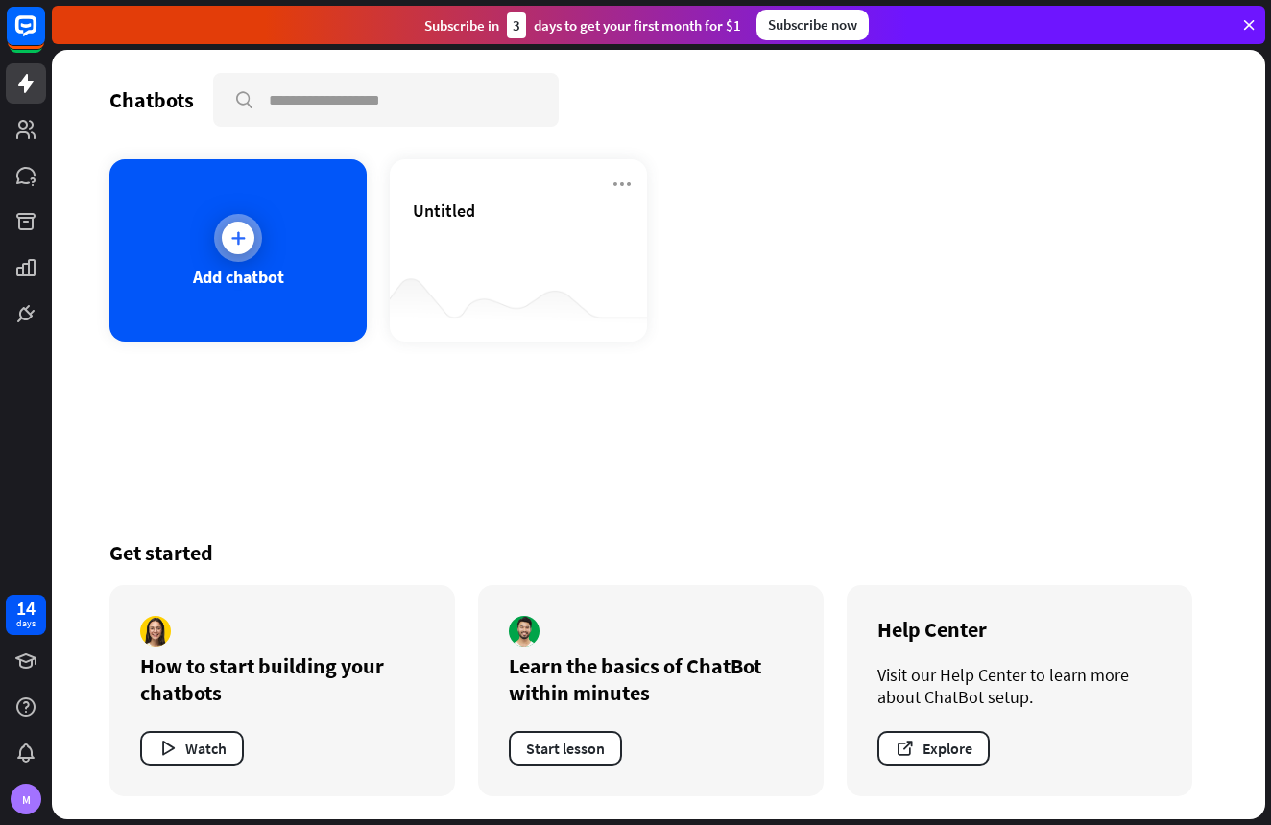
click at [212, 230] on div "Add chatbot" at bounding box center [237, 250] width 257 height 182
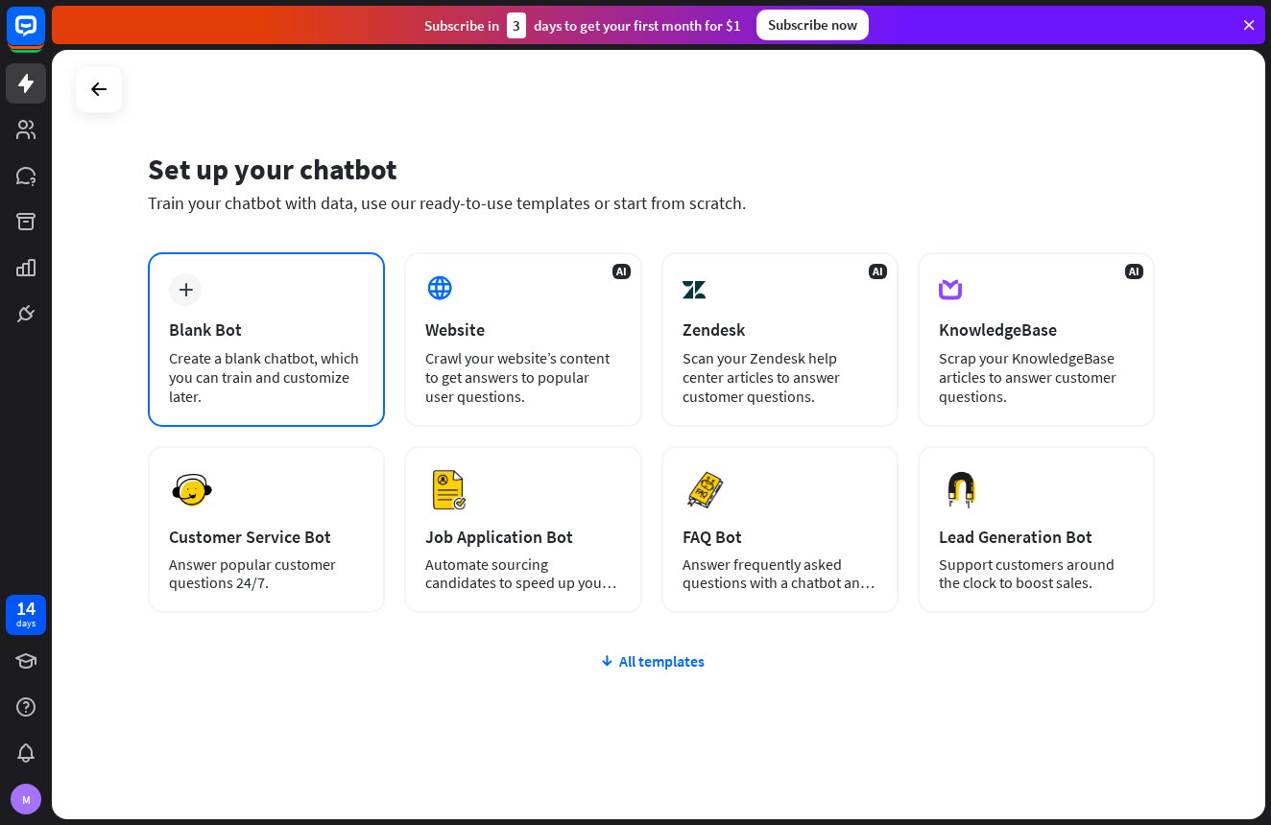
scroll to position [1, 0]
click at [174, 294] on div "plus" at bounding box center [185, 289] width 33 height 33
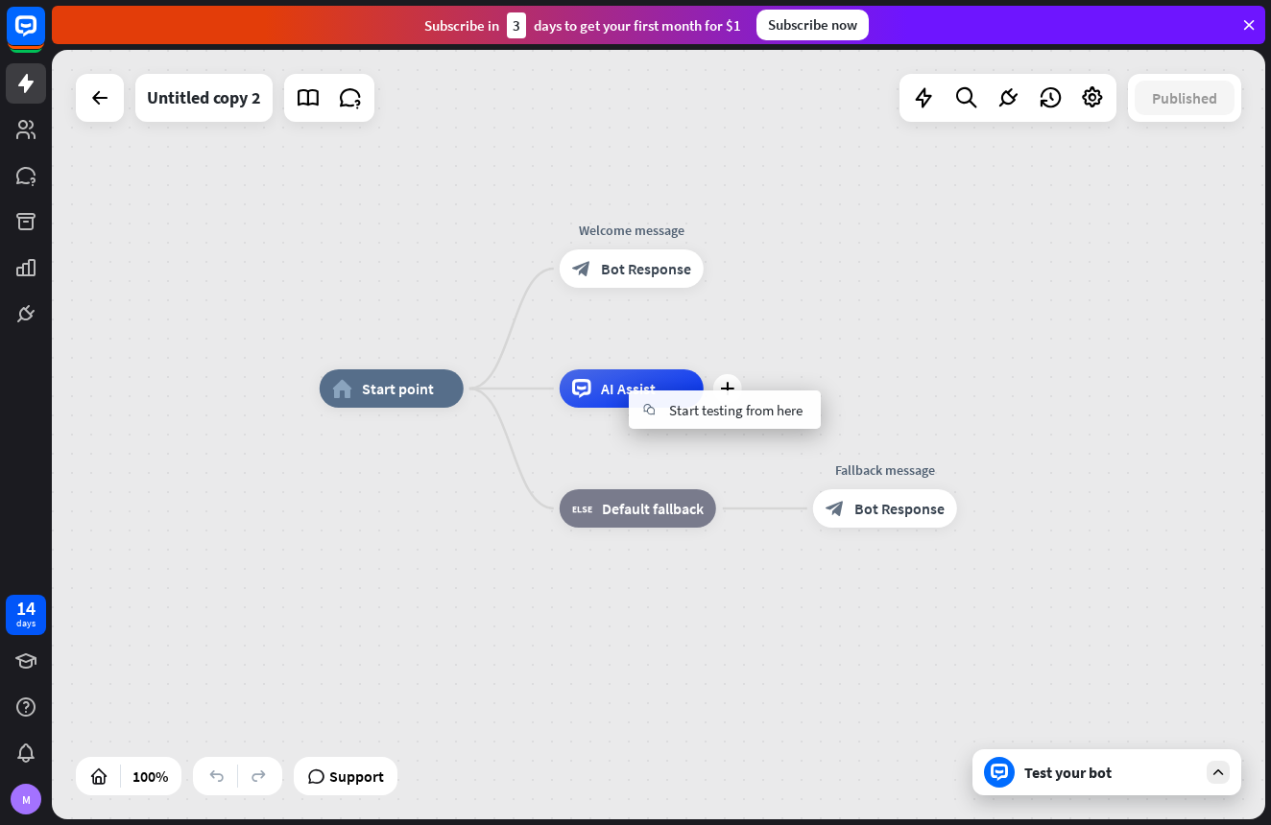
click at [610, 394] on span "AI Assist" at bounding box center [628, 388] width 55 height 19
click at [609, 355] on div "Edit name" at bounding box center [613, 345] width 79 height 29
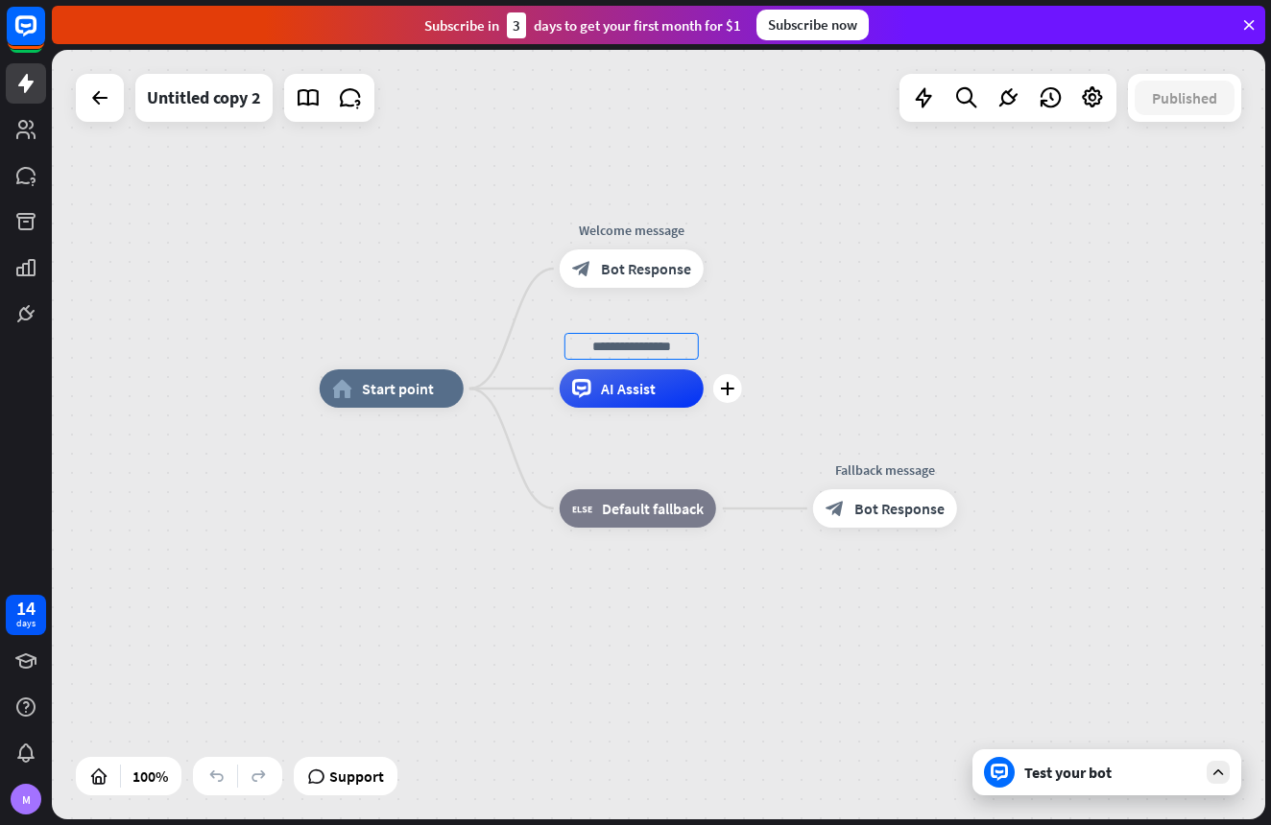
click at [622, 385] on span "AI Assist" at bounding box center [628, 388] width 55 height 19
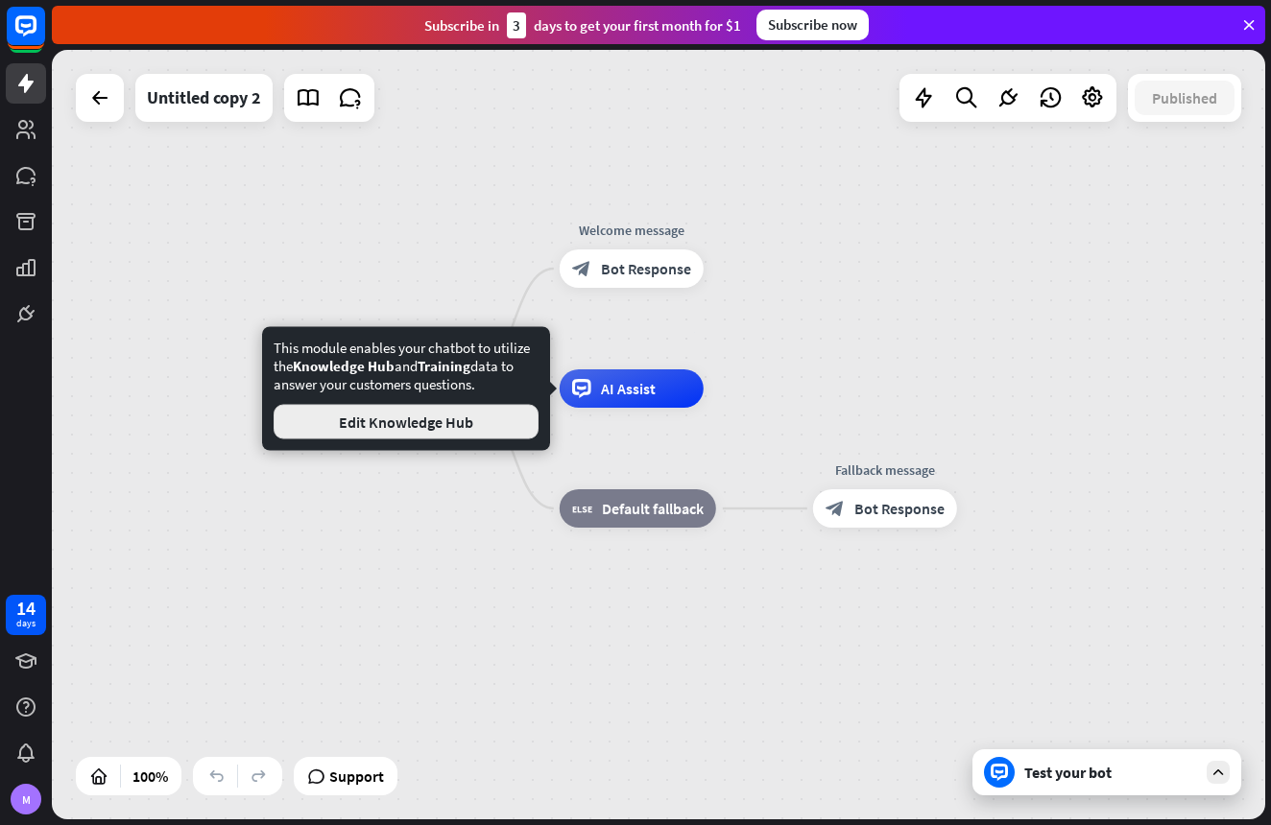
click at [472, 433] on button "Edit Knowledge Hub" at bounding box center [406, 422] width 265 height 35
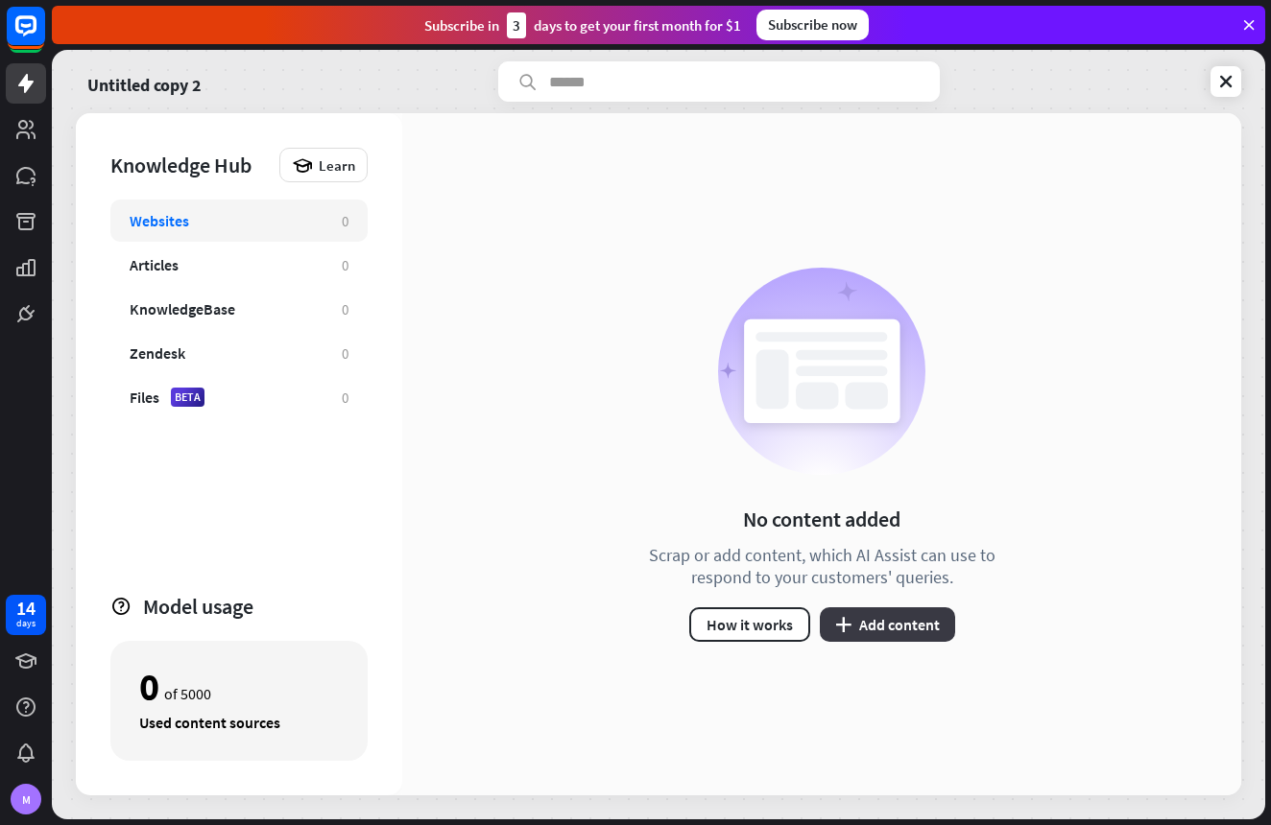
click at [843, 621] on icon "plus" at bounding box center [843, 624] width 16 height 15
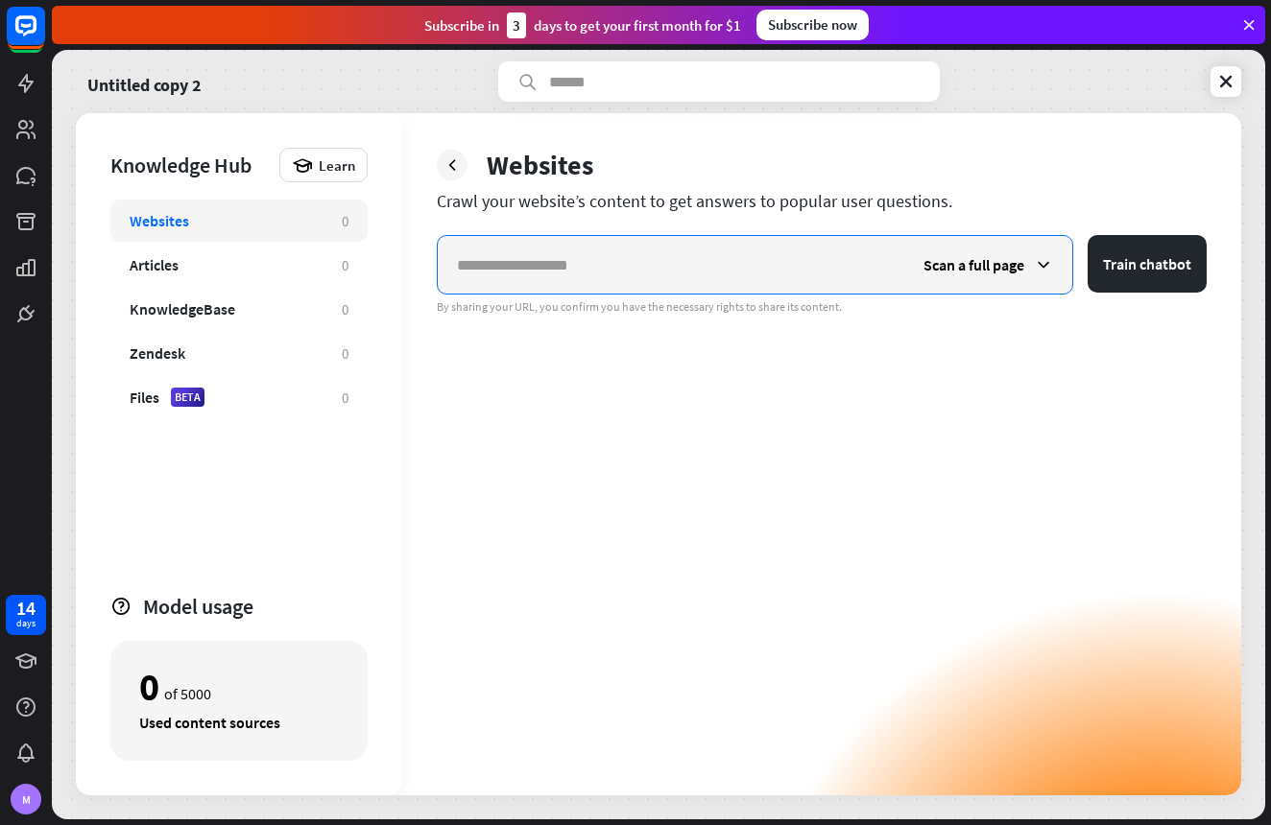
paste input "**********"
type input "**********"
click at [1147, 264] on button "Train chatbot" at bounding box center [1146, 264] width 119 height 58
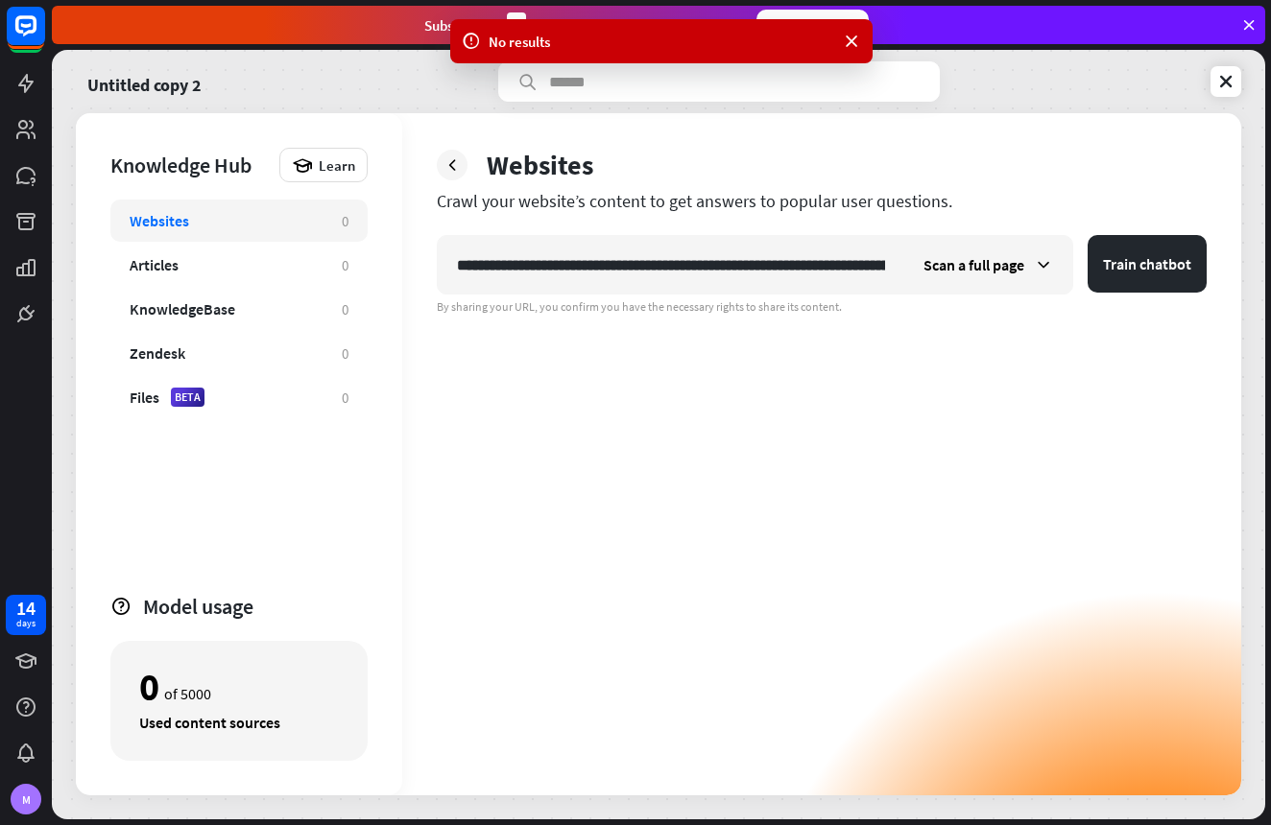
scroll to position [0, 967]
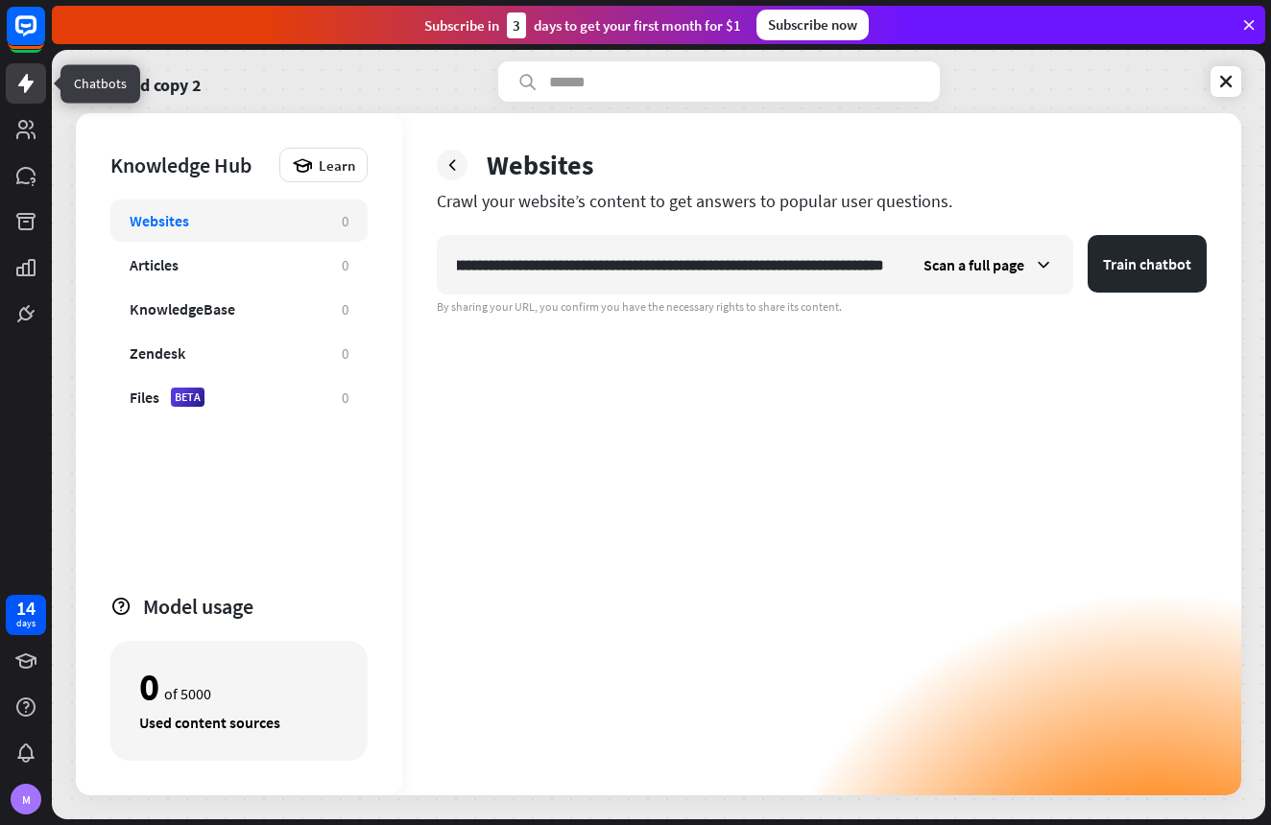
click at [19, 84] on icon at bounding box center [25, 83] width 15 height 19
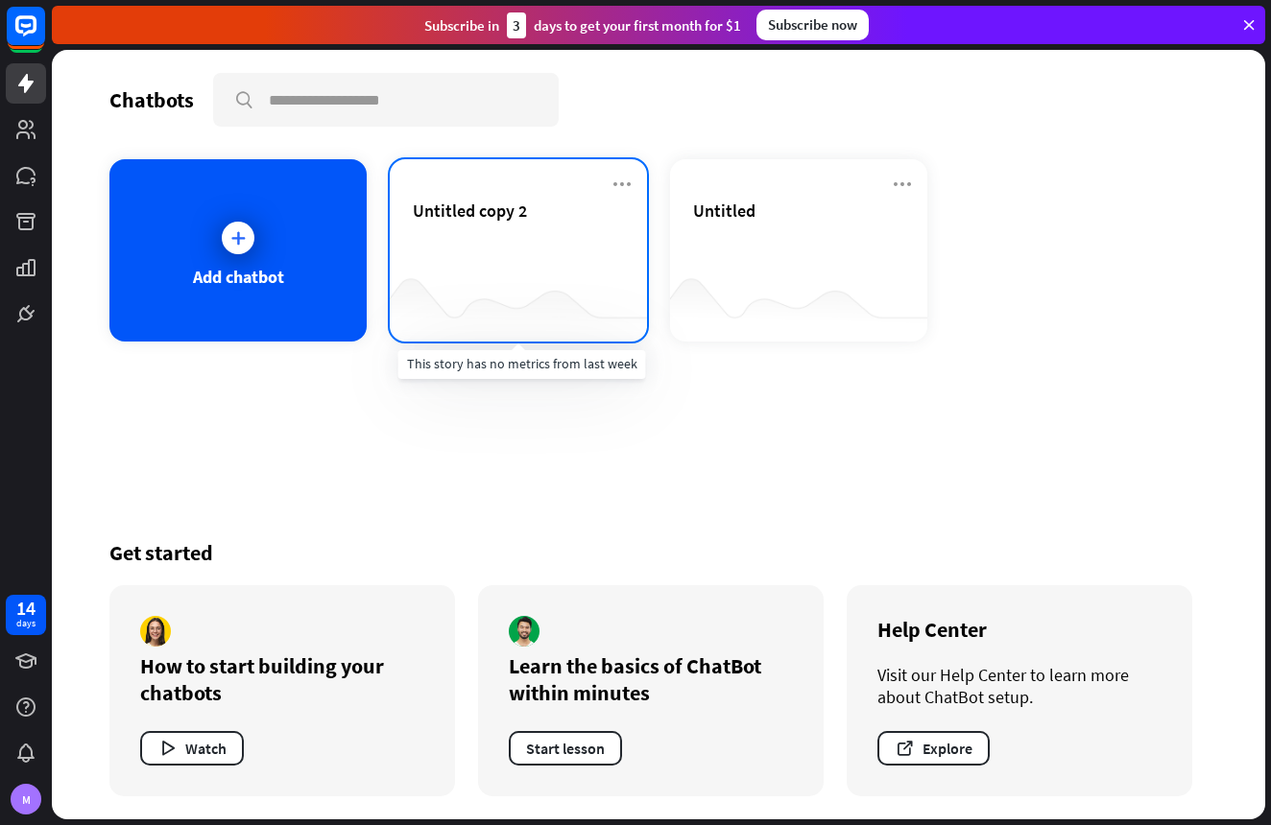
click at [525, 270] on div at bounding box center [518, 304] width 257 height 74
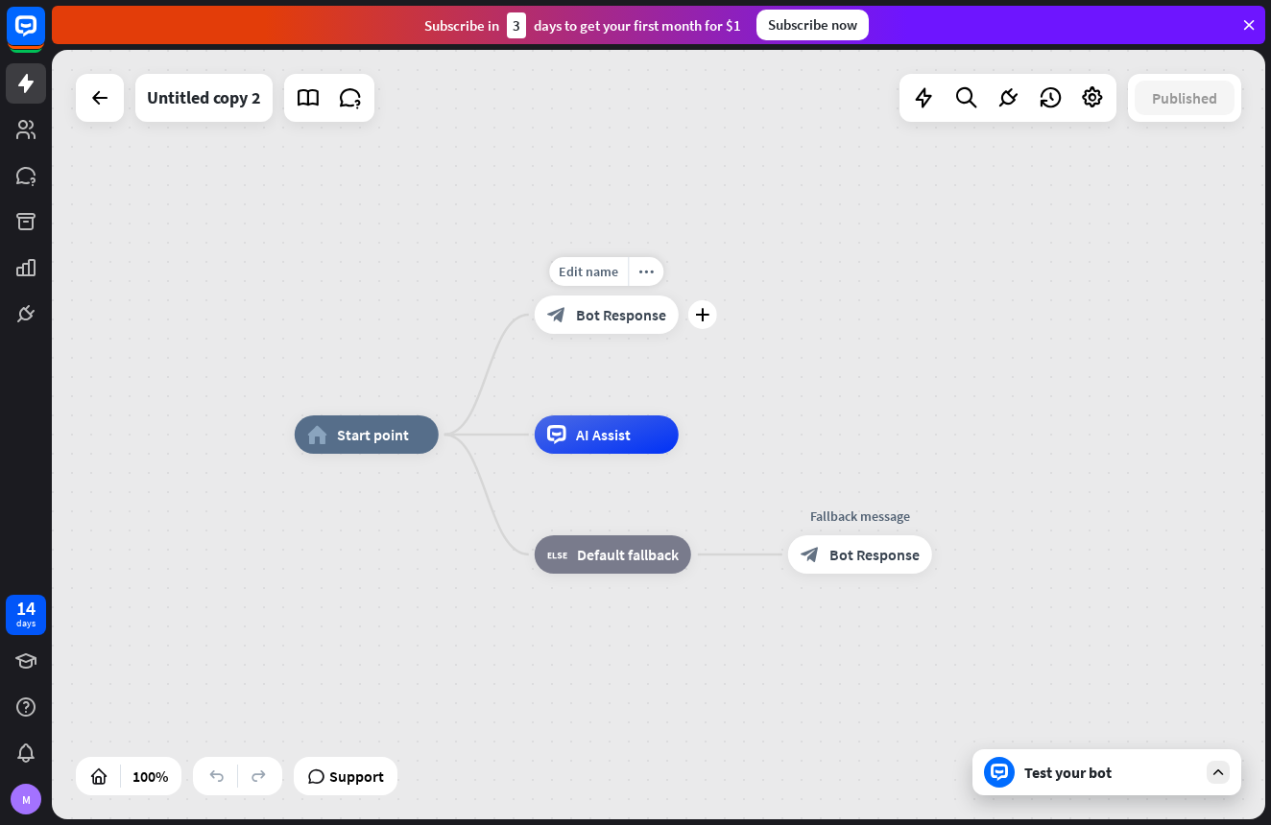
click at [568, 334] on div "Edit name more_horiz plus block_bot_response Bot Response" at bounding box center [607, 315] width 144 height 38
click at [576, 332] on div "block_bot_response Bot Response" at bounding box center [607, 315] width 144 height 38
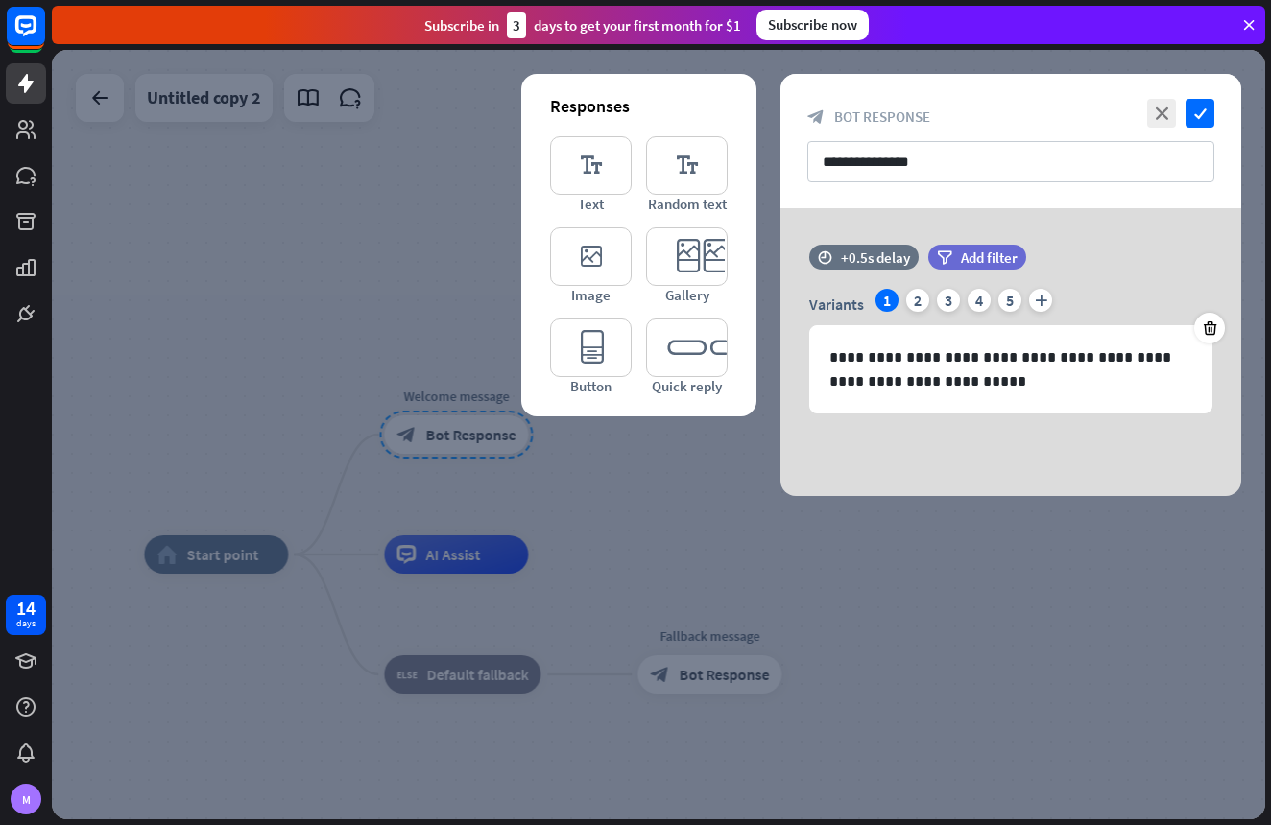
click at [871, 556] on div at bounding box center [658, 435] width 1213 height 770
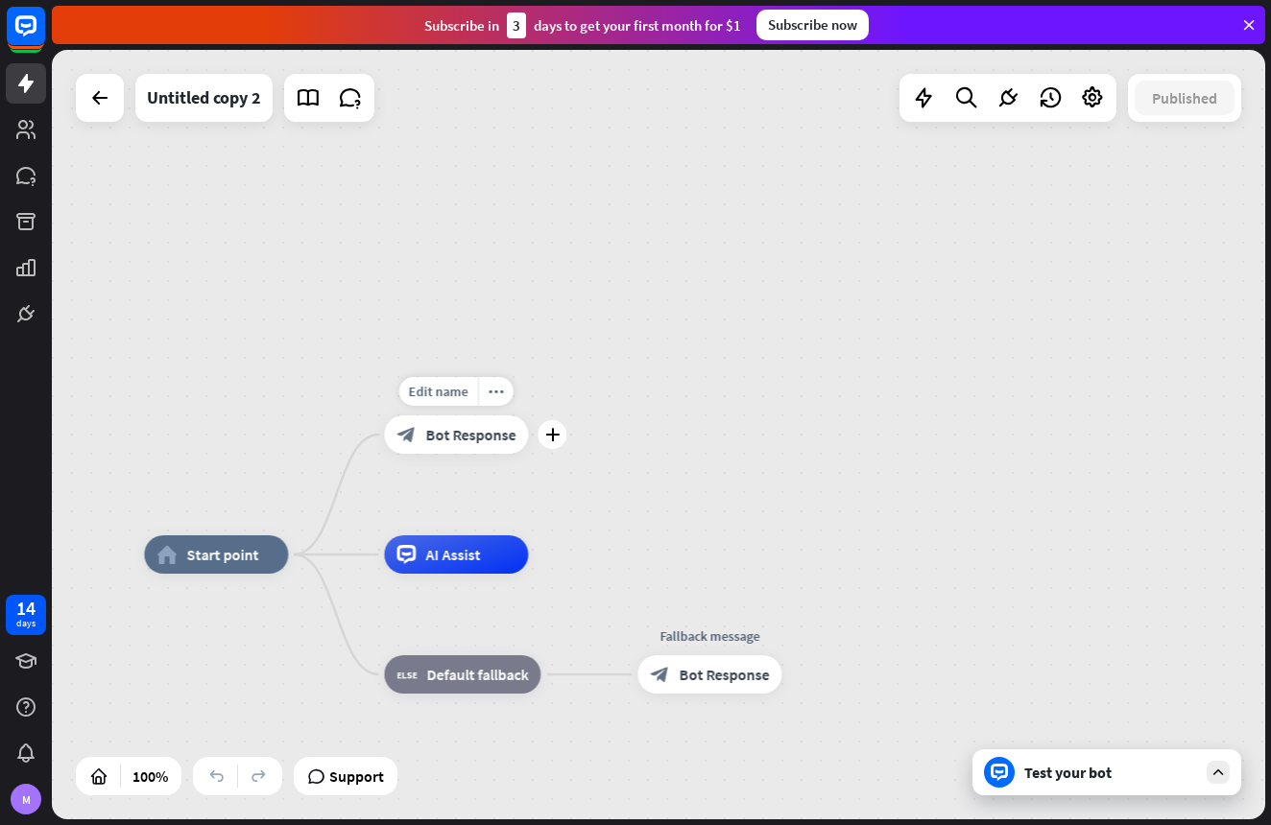
click at [1067, 777] on div "Test your bot" at bounding box center [1110, 772] width 173 height 19
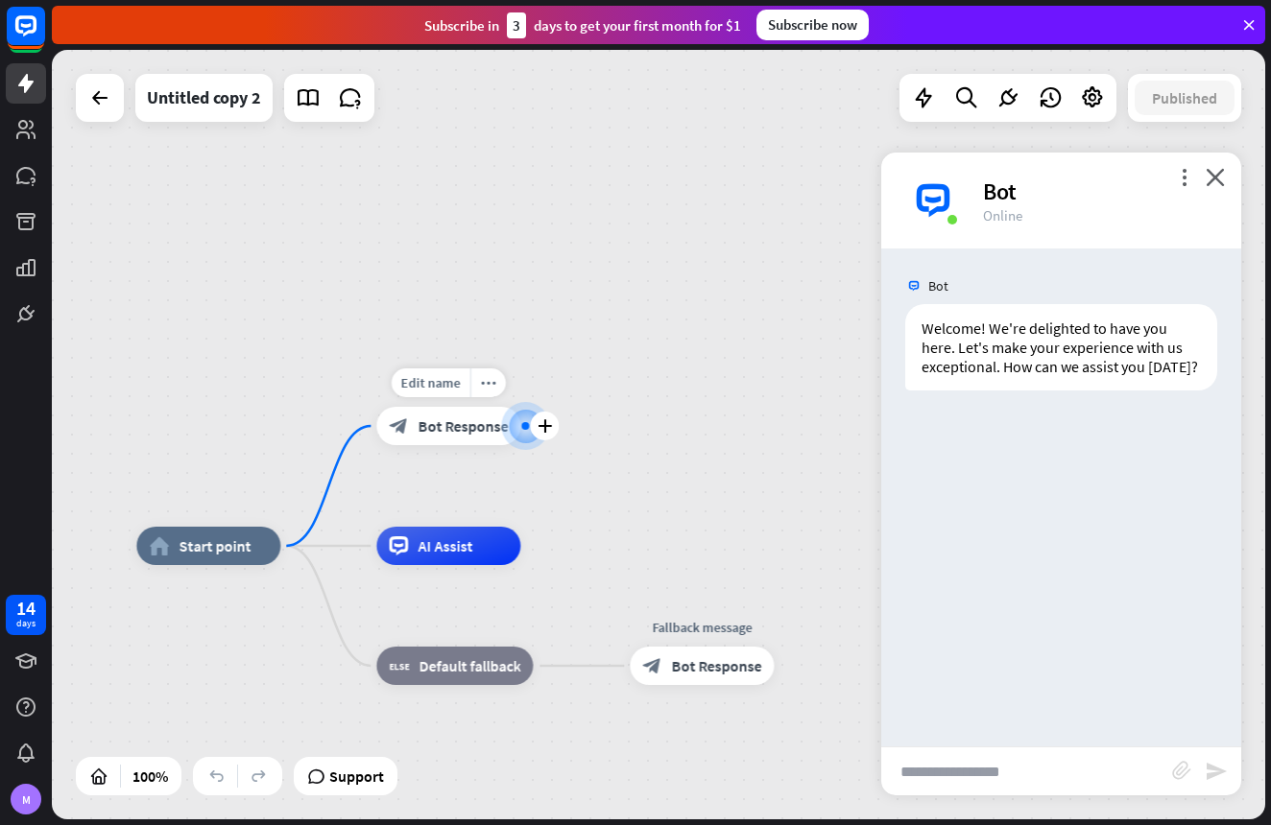
click at [658, 538] on div "home_2 Start point Edit name more_horiz plus block_bot_response Bot Response AI…" at bounding box center [658, 435] width 1213 height 770
click at [453, 427] on span "Bot Response" at bounding box center [463, 427] width 90 height 19
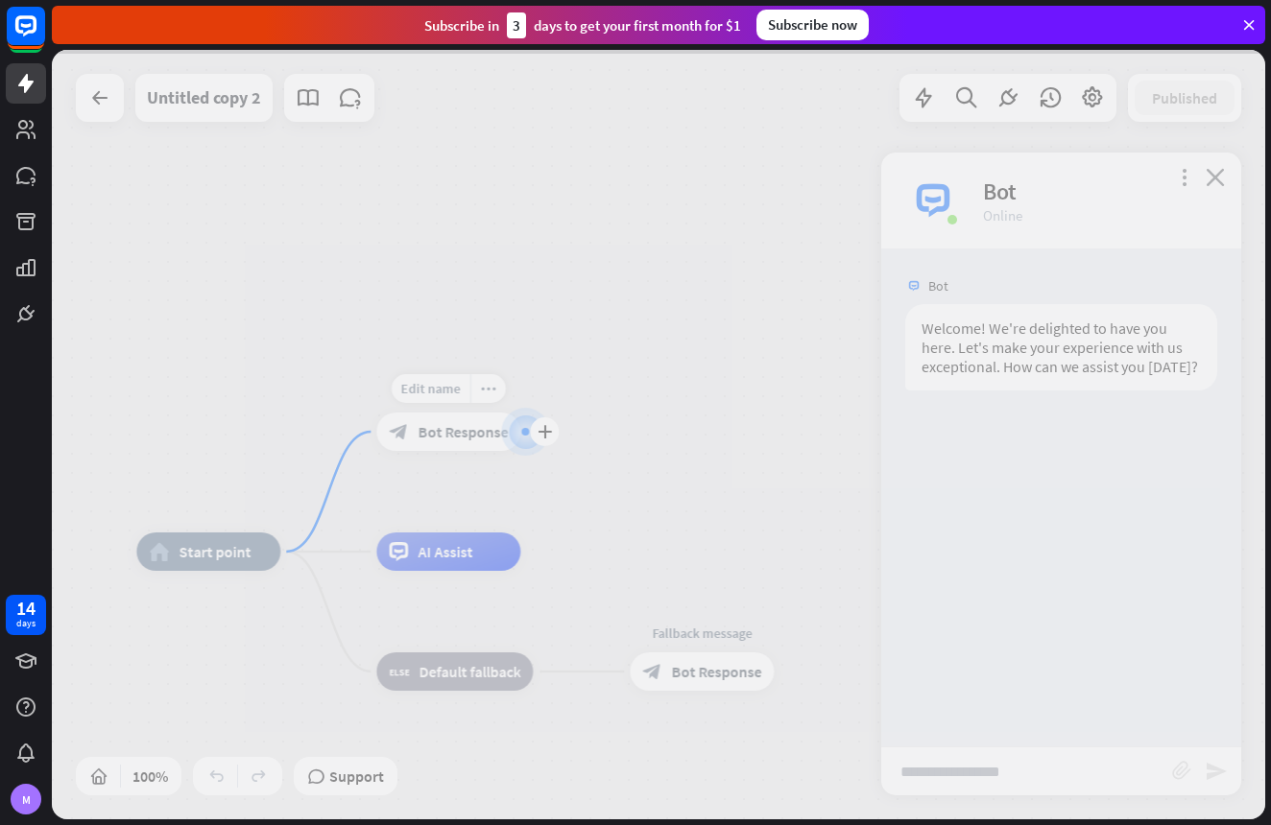
click at [453, 427] on div at bounding box center [658, 435] width 1213 height 770
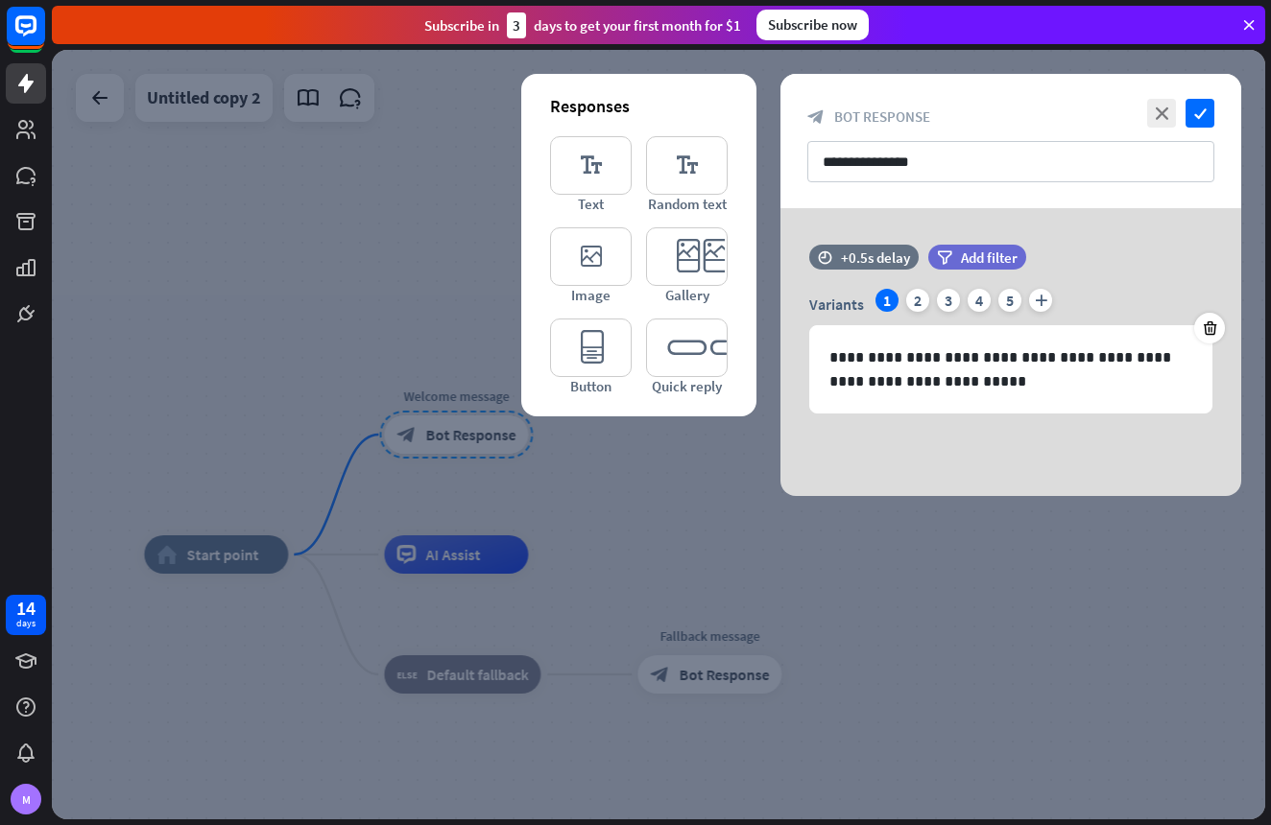
drag, startPoint x: 584, startPoint y: 441, endPoint x: 609, endPoint y: 478, distance: 45.5
click at [583, 442] on div at bounding box center [658, 435] width 1213 height 770
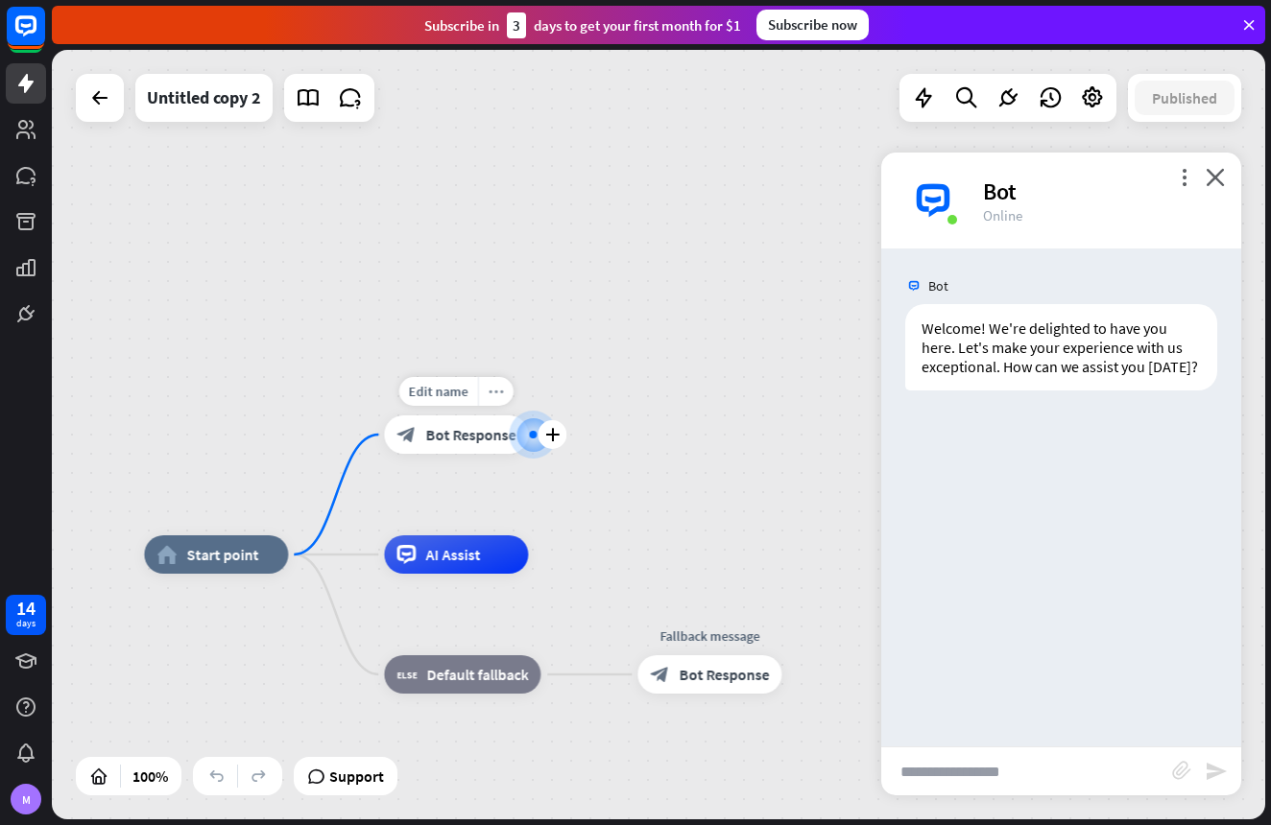
click at [490, 395] on icon "more_horiz" at bounding box center [496, 392] width 15 height 14
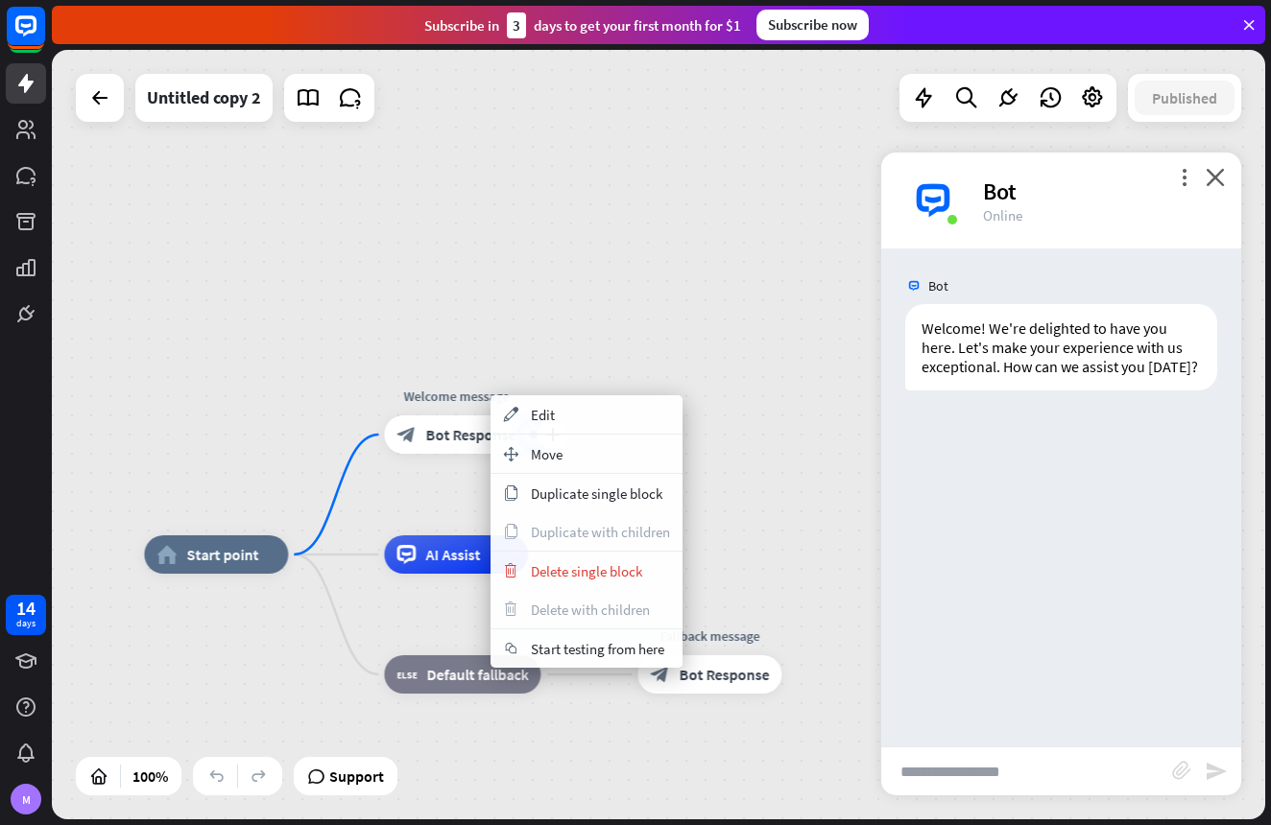
click at [455, 454] on div "plus Welcome message block_bot_response Bot Response" at bounding box center [456, 435] width 144 height 38
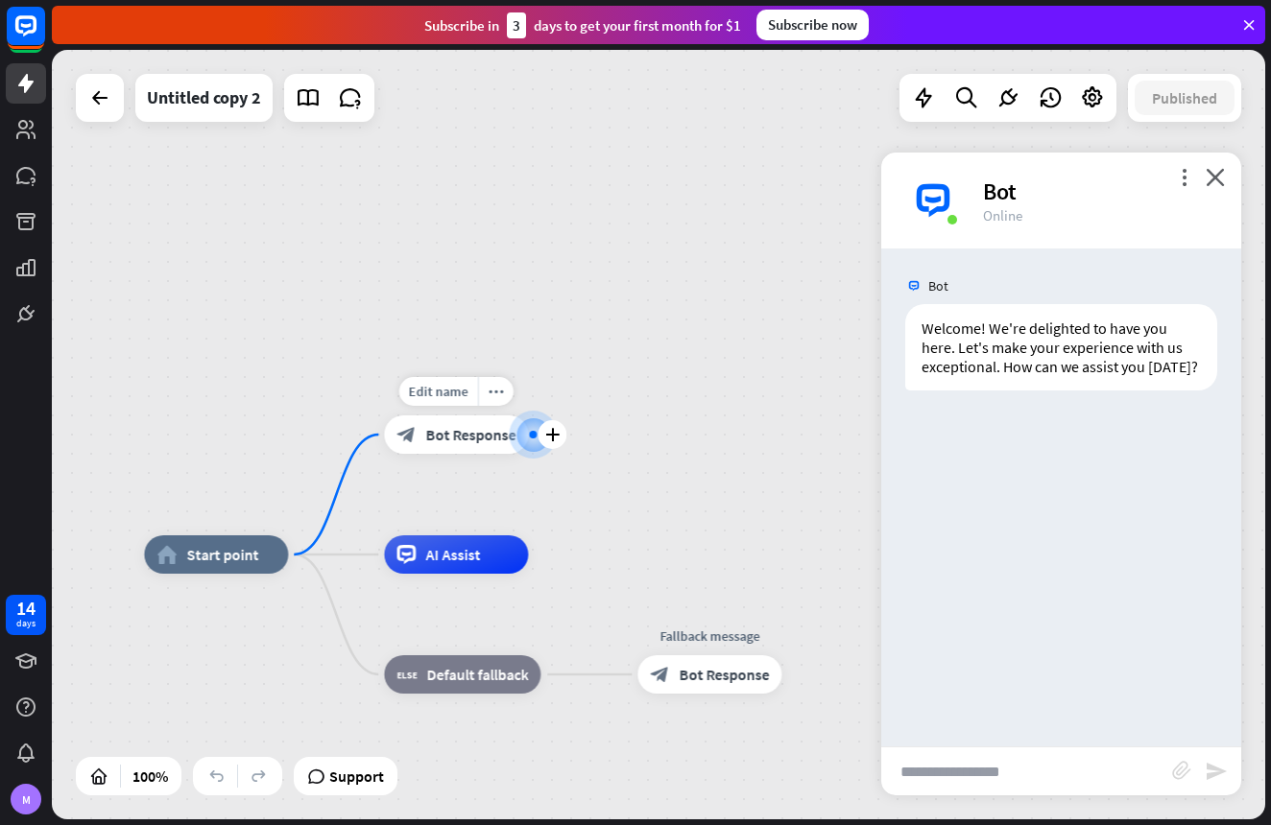
click at [457, 454] on div "Edit name more_horiz plus Welcome message block_bot_response Bot Response" at bounding box center [456, 435] width 144 height 38
click at [457, 454] on div "Edit name more_horiz plus block_bot_response Bot Response" at bounding box center [456, 435] width 144 height 38
click at [468, 435] on span "Bot Response" at bounding box center [470, 434] width 90 height 19
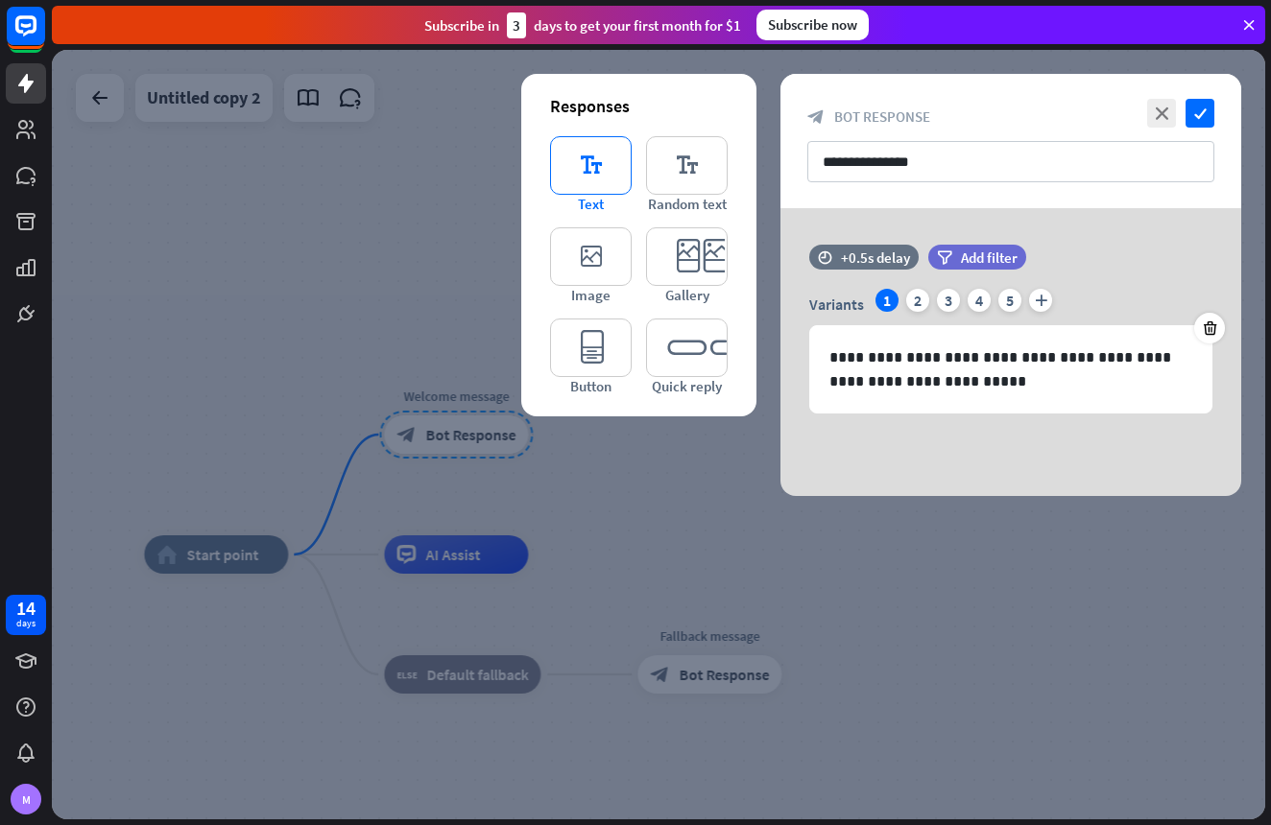
click at [608, 179] on icon "editor_text" at bounding box center [591, 165] width 82 height 59
